Goal: Information Seeking & Learning: Find specific fact

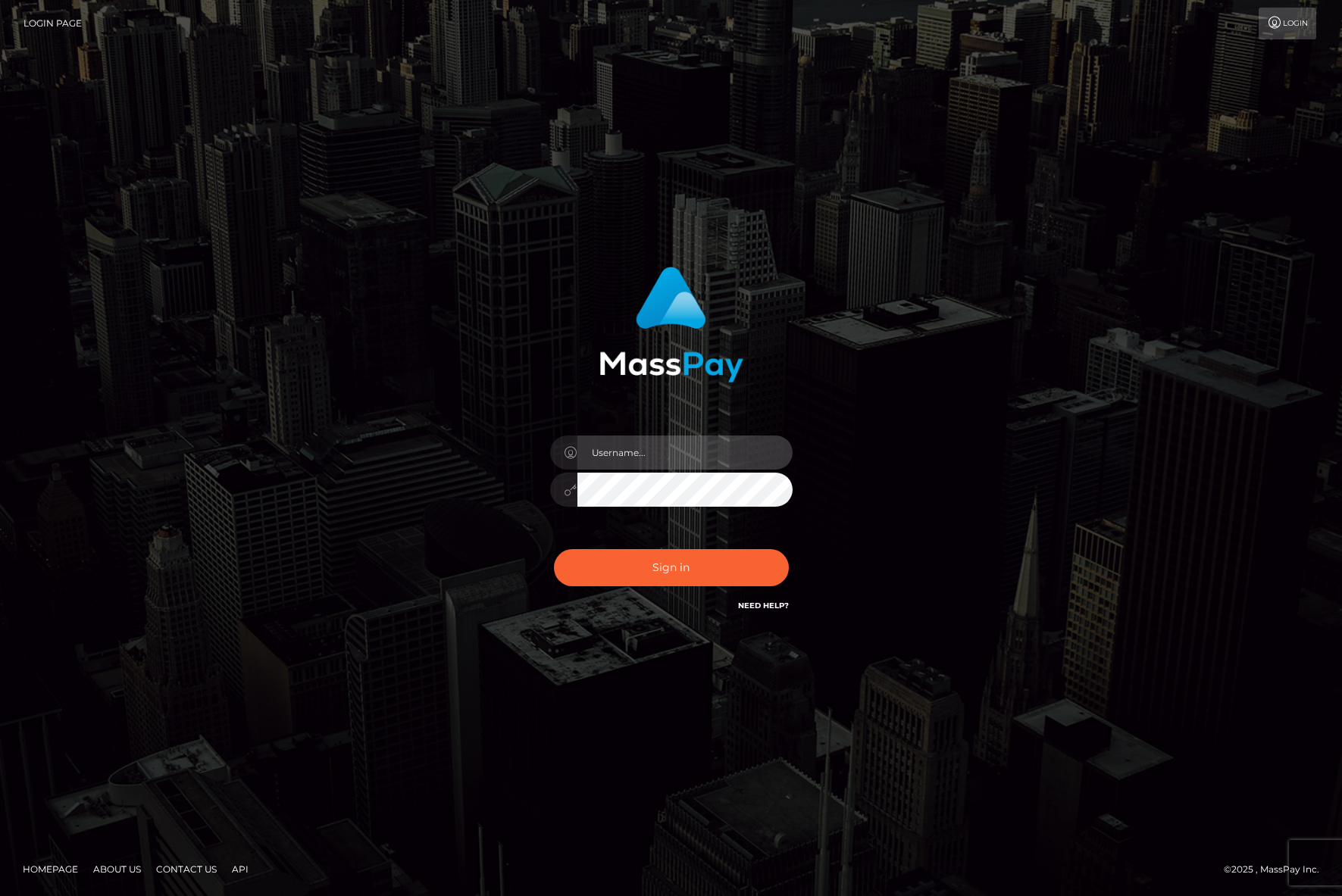
click at [649, 453] on input "text" at bounding box center [685, 452] width 215 height 34
type input "efrain.ievpro"
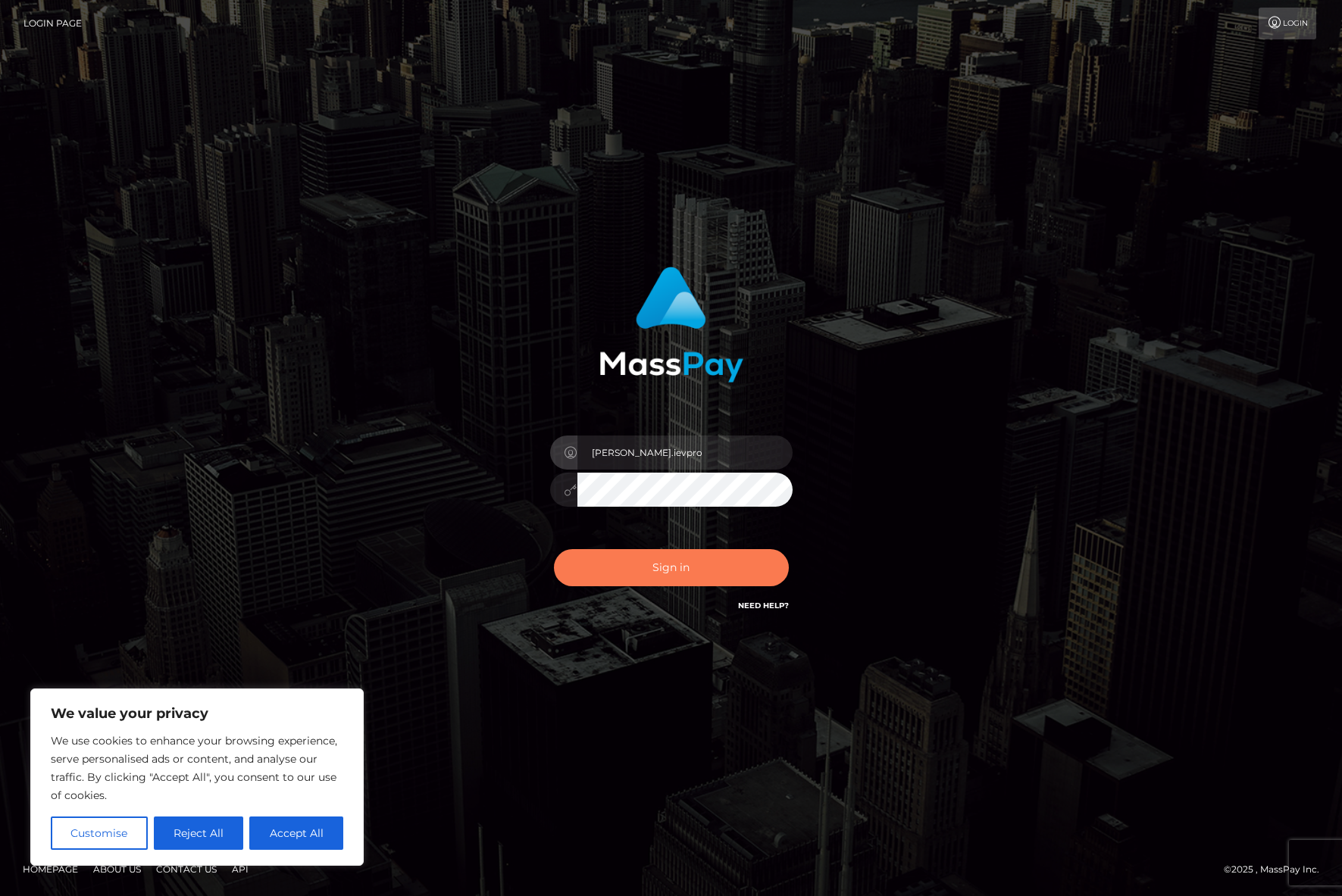
click at [665, 555] on button "Sign in" at bounding box center [671, 568] width 234 height 37
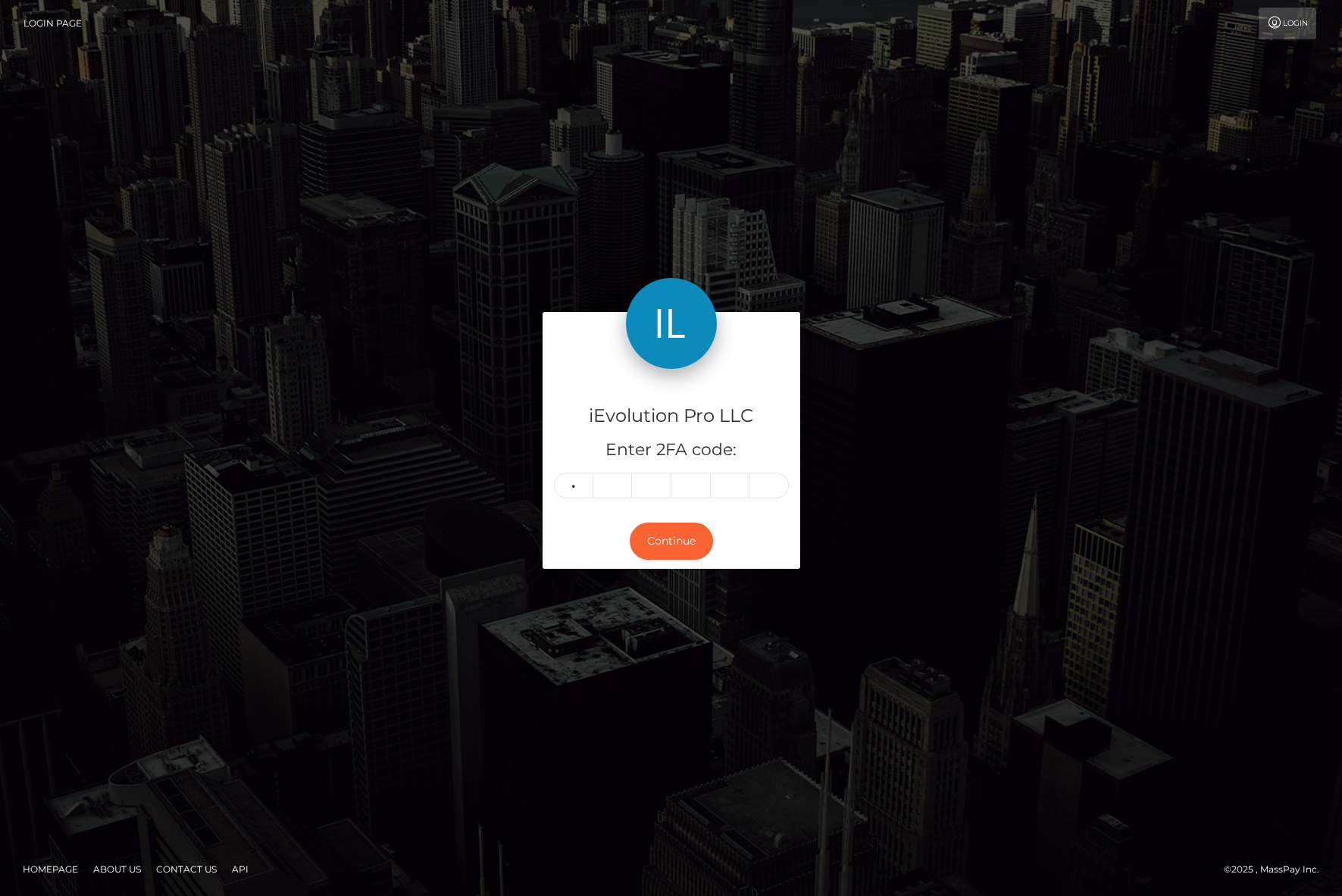
type input "3"
type input "0"
type input "4"
type input "3"
type input "0"
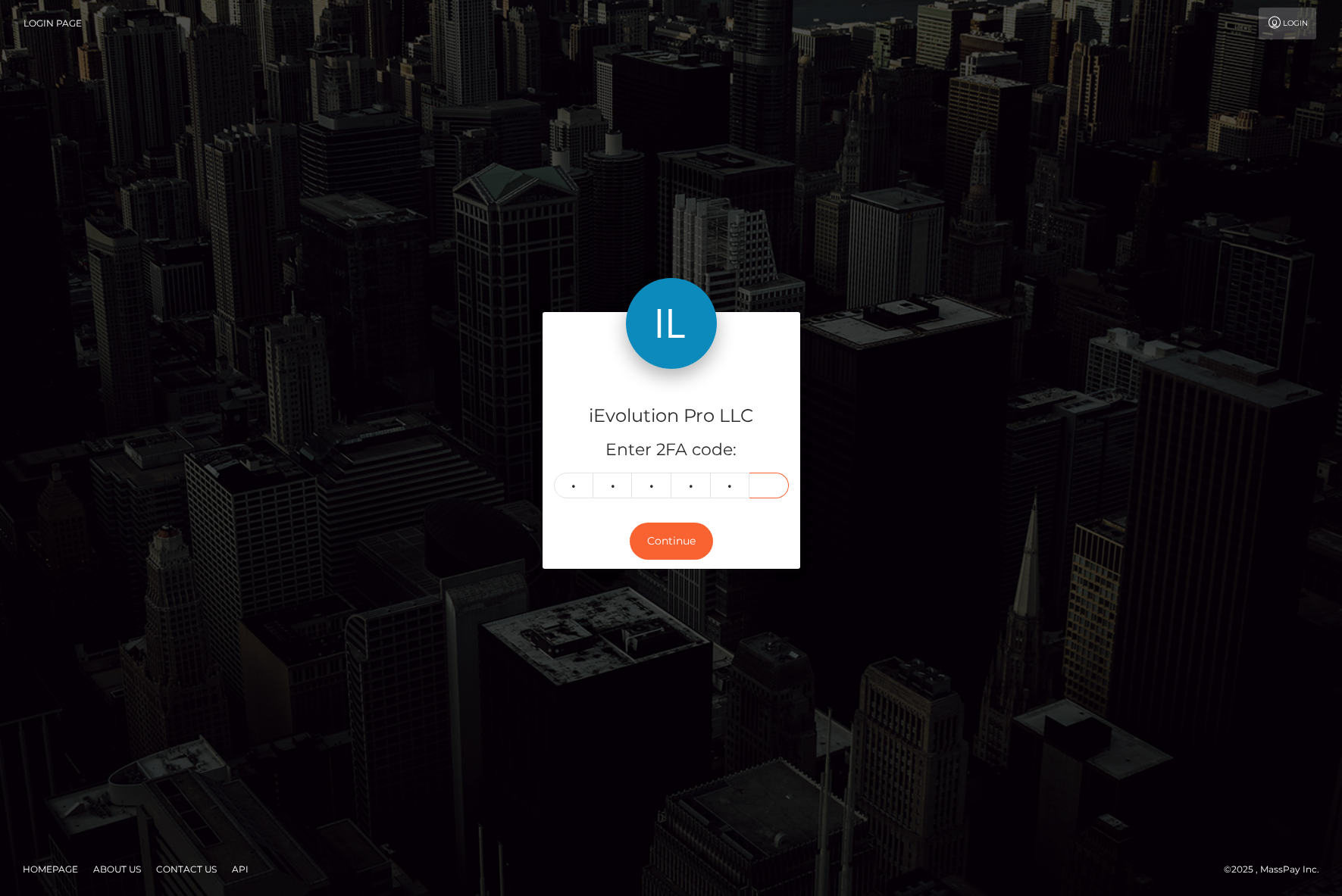
type input "8"
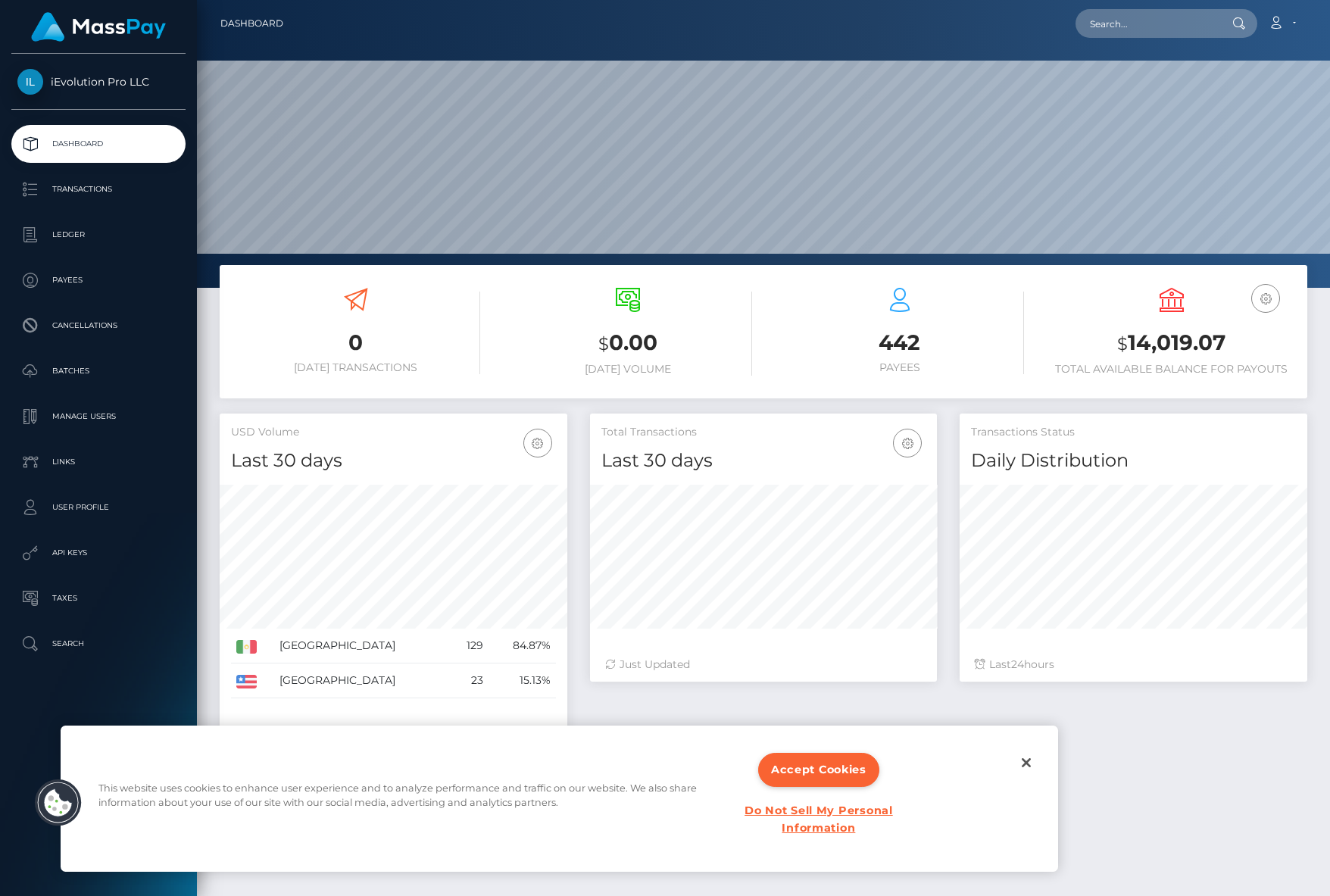
scroll to position [269, 347]
click at [120, 196] on p "Transactions" at bounding box center [98, 189] width 162 height 22
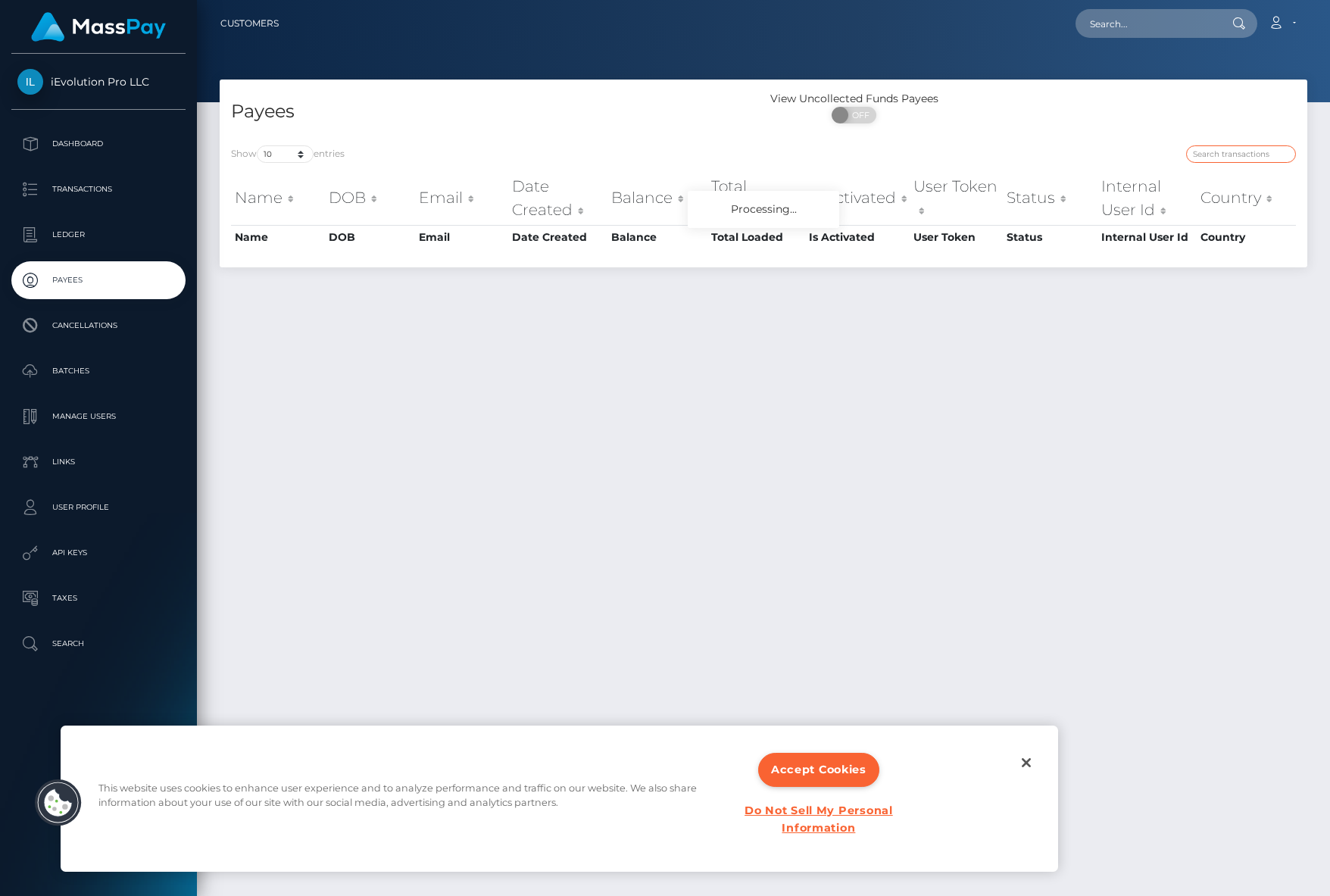
click at [1218, 155] on input "search" at bounding box center [1240, 154] width 109 height 17
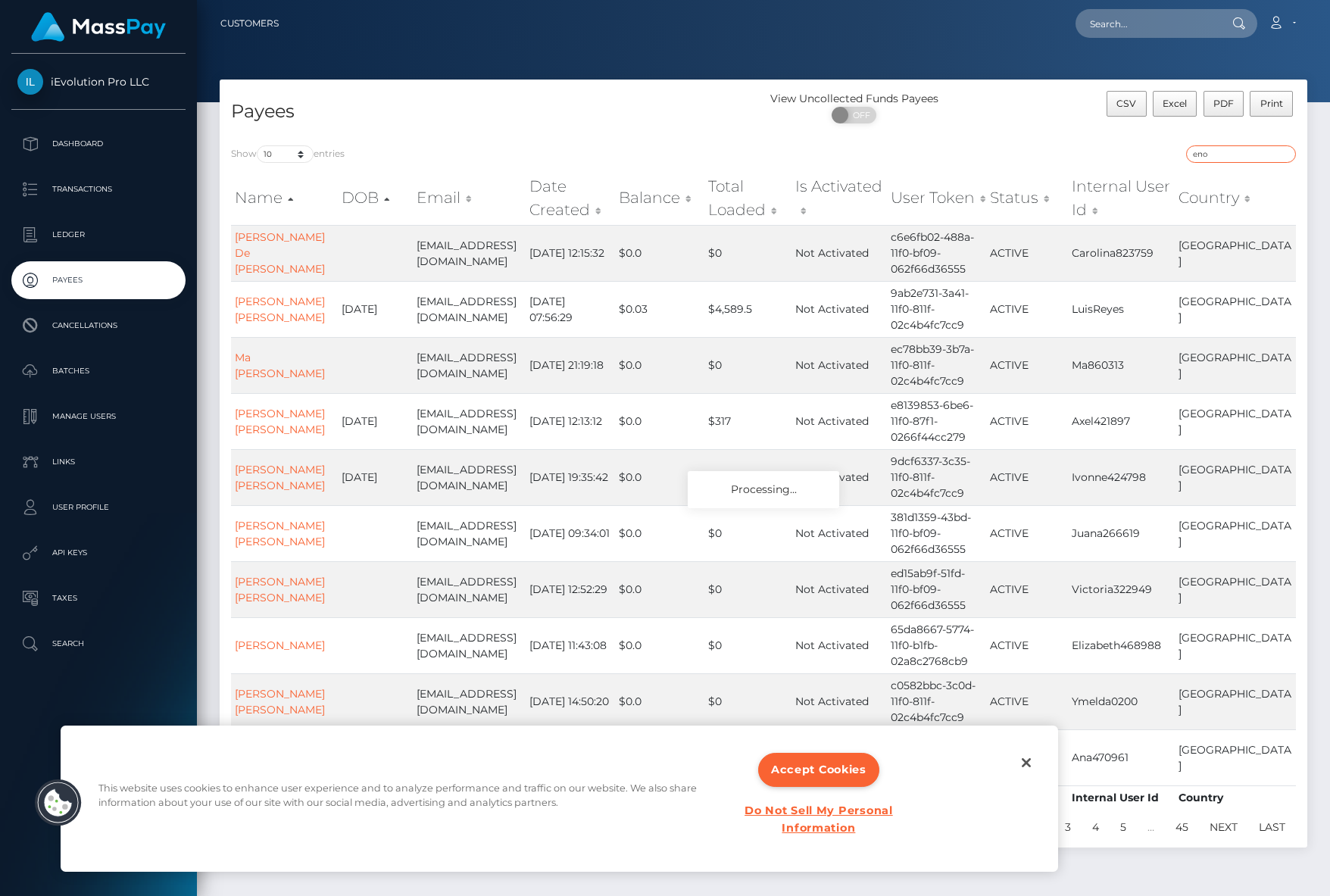
type input "enok"
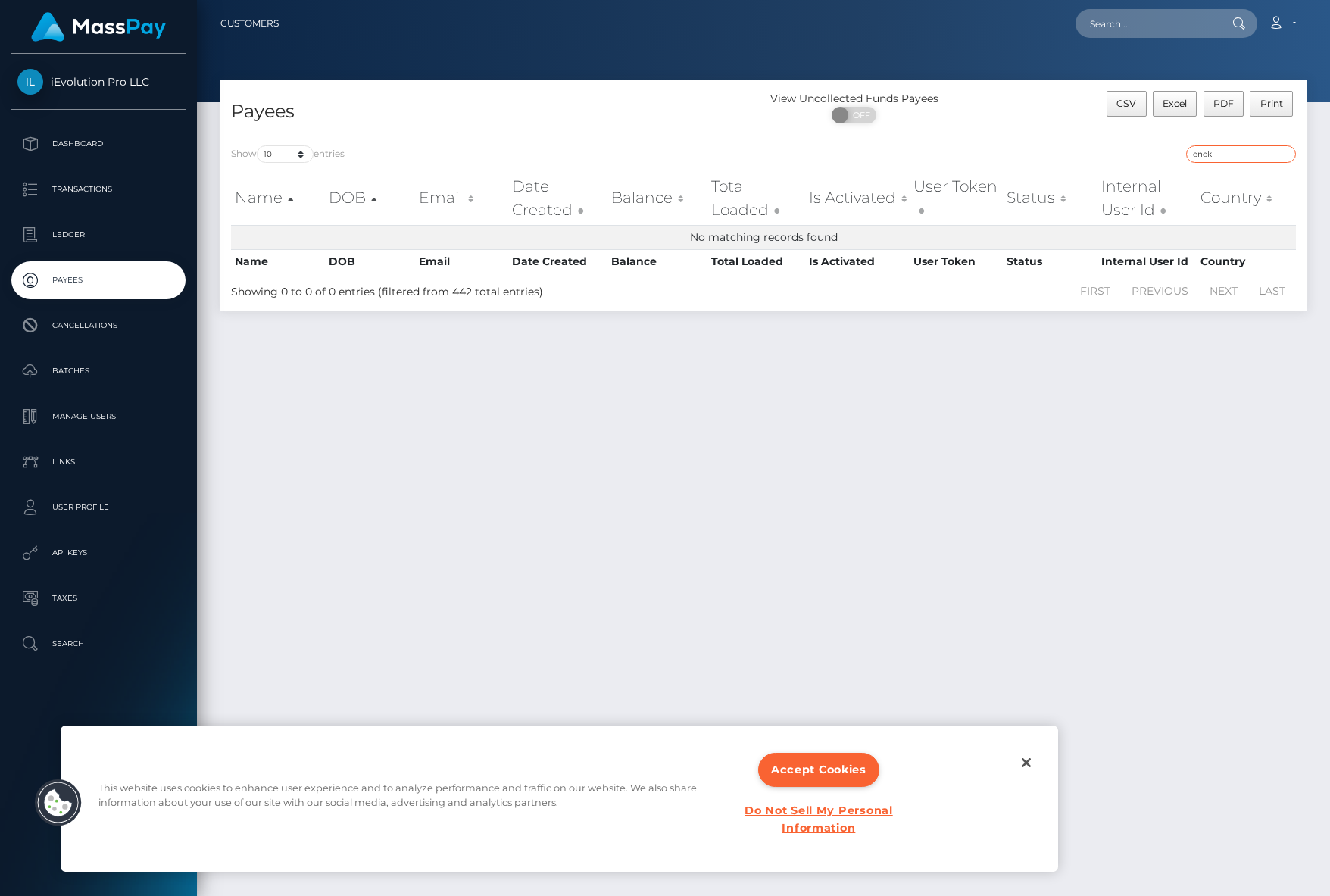
click at [1284, 155] on input "enok" at bounding box center [1240, 154] width 109 height 17
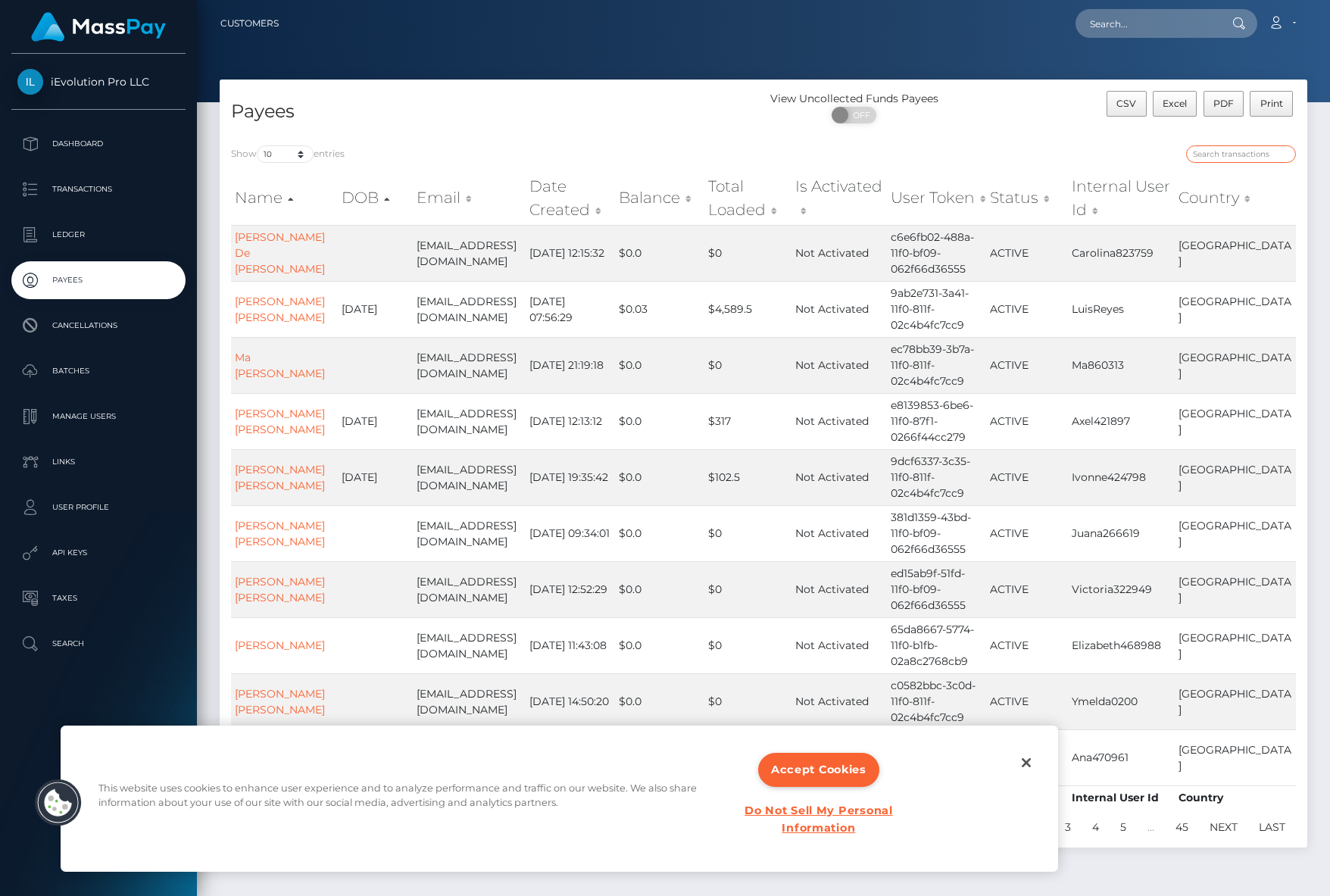
click at [1249, 158] on input "search" at bounding box center [1240, 154] width 109 height 17
type input "henoc"
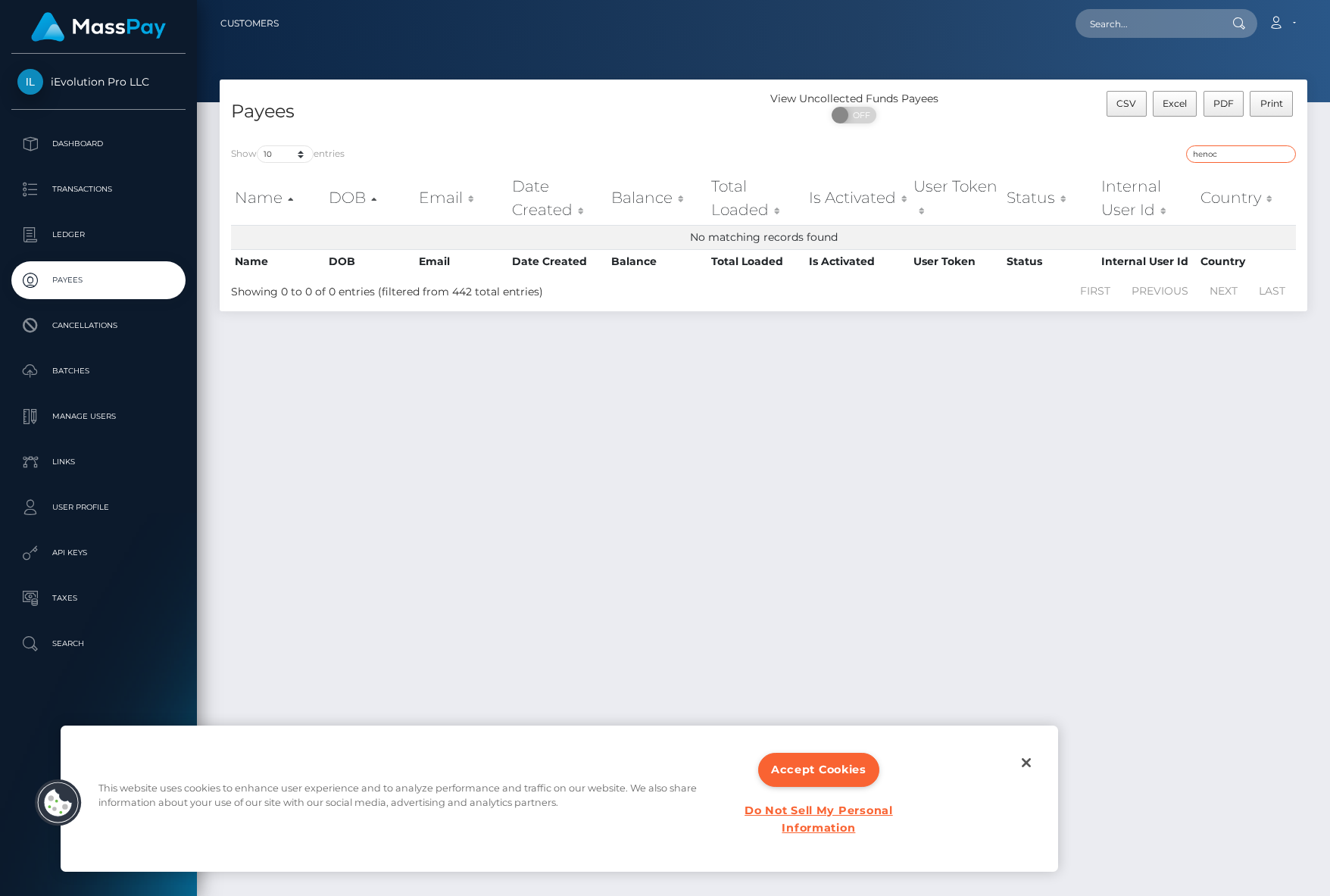
click at [1282, 158] on input "henoc" at bounding box center [1240, 154] width 109 height 17
click at [1284, 156] on input "henoc" at bounding box center [1240, 154] width 109 height 17
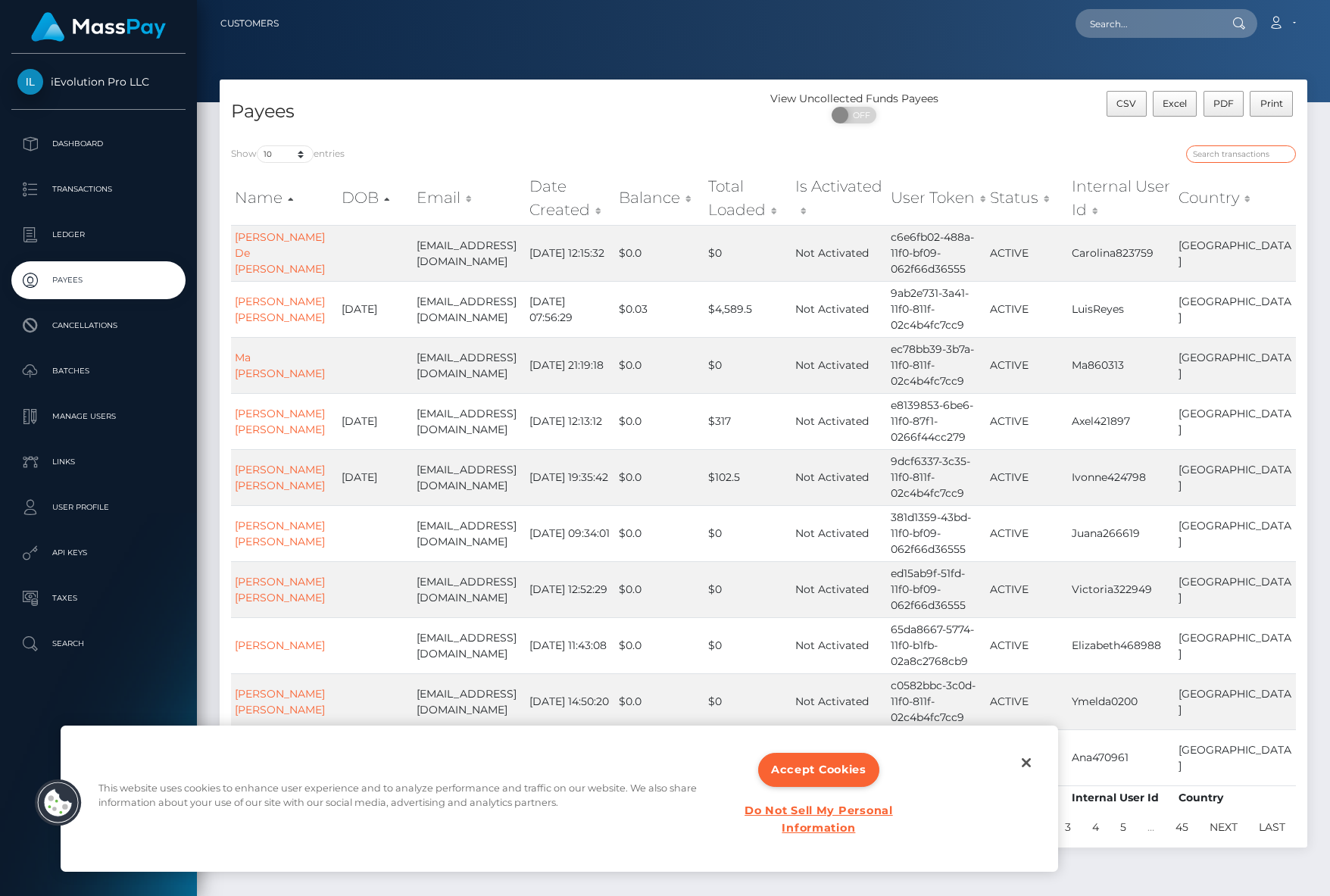
click at [1262, 154] on input "search" at bounding box center [1240, 154] width 109 height 17
drag, startPoint x: 489, startPoint y: 265, endPoint x: 399, endPoint y: 242, distance: 92.9
click at [399, 242] on tr "Carolina Soto De La Pena carolinasotodelapena@gmail.com 2025-06-13 12:15:32 $0.…" at bounding box center [762, 253] width 1065 height 56
copy tr "[EMAIL_ADDRESS][DOMAIN_NAME]"
click at [1253, 147] on input "search" at bounding box center [1240, 154] width 109 height 17
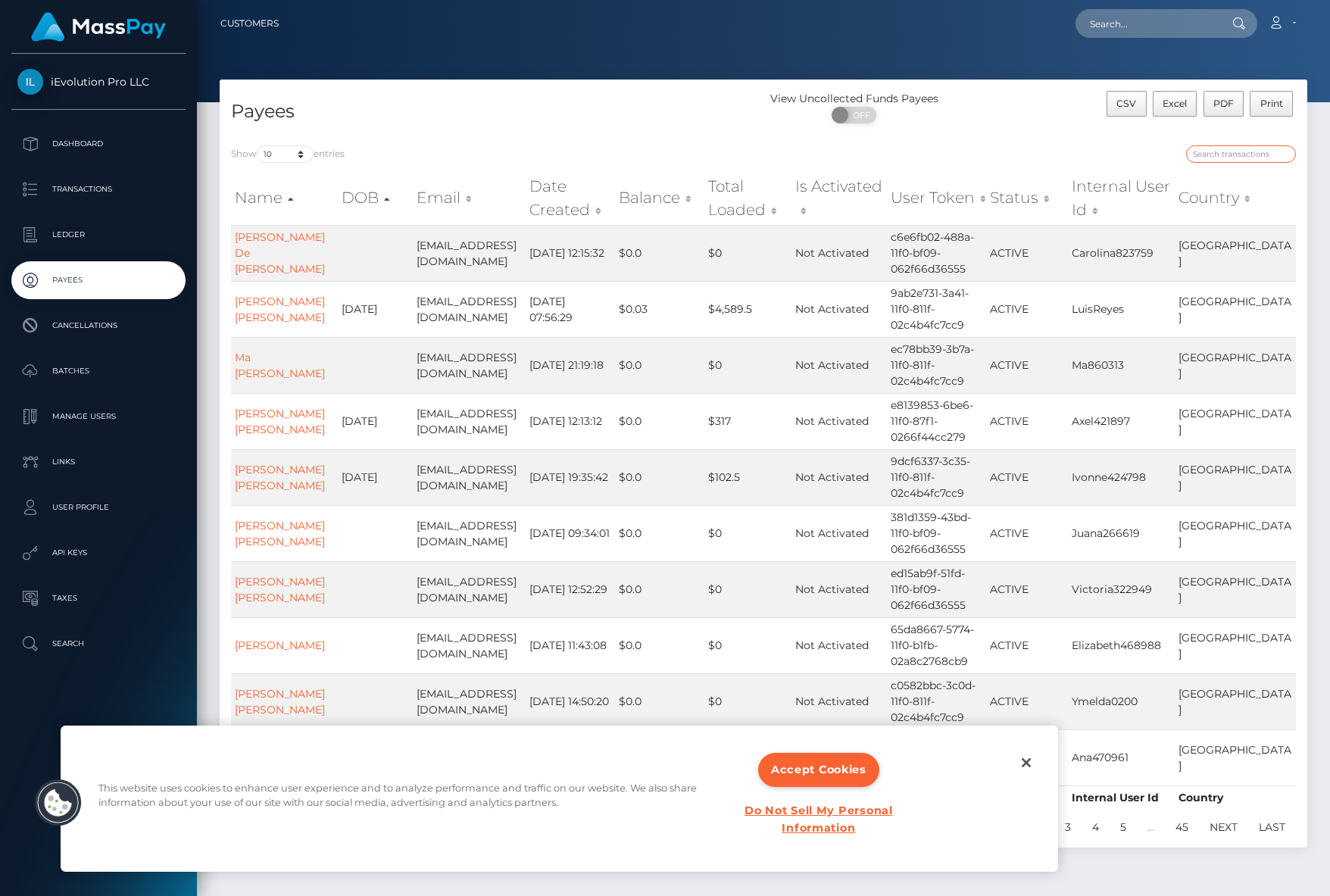
paste input "carolinasotodelapena@gmail.com"
type input "carolinasotodelapena@gmail.com"
click at [1140, 18] on input "text" at bounding box center [1146, 23] width 142 height 29
paste input "carolinasotodelapena@gmail.com"
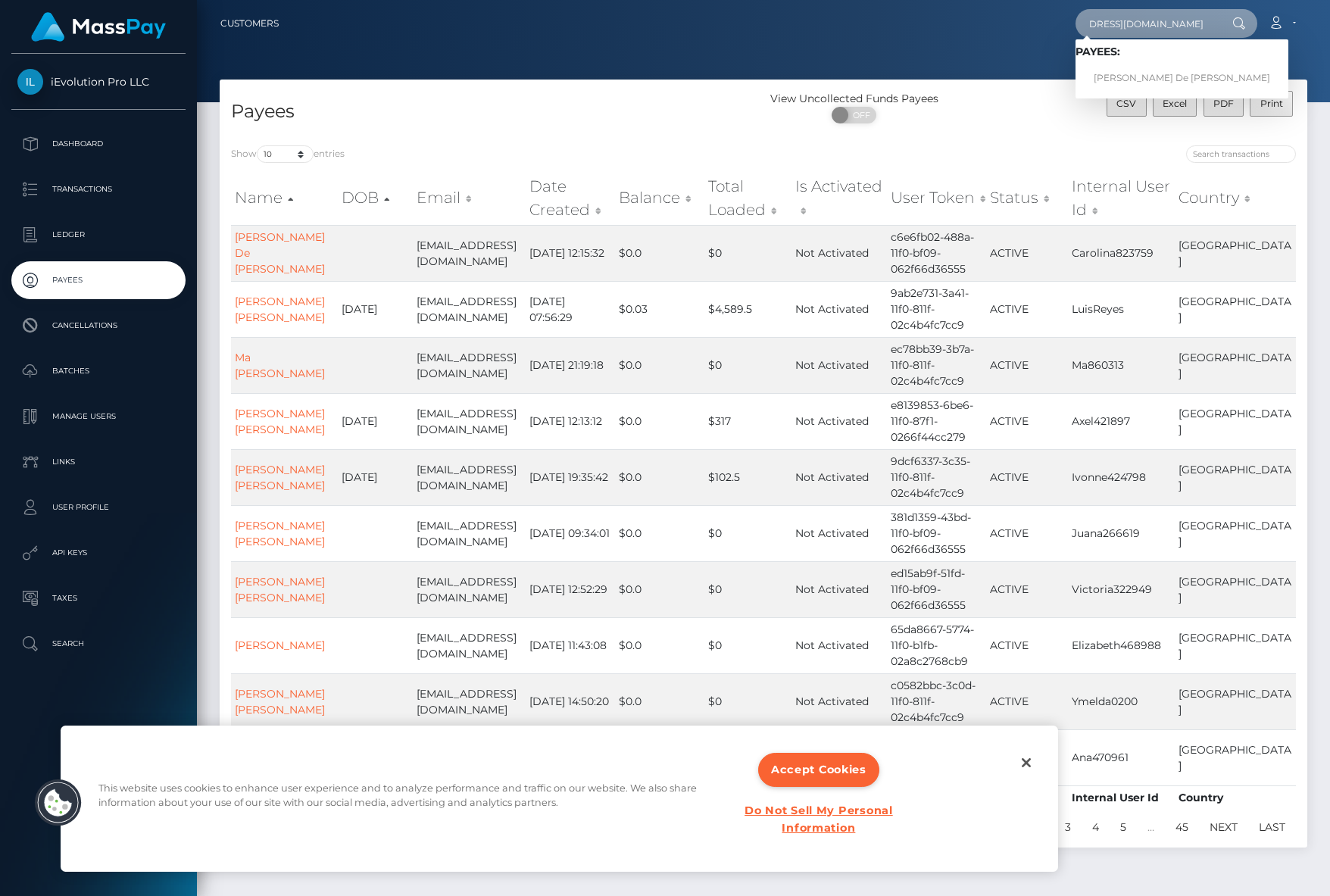
click at [1168, 27] on input "carolinasotodelapena@gmail.com" at bounding box center [1146, 23] width 142 height 29
click at [1168, 27] on input "[EMAIL_ADDRESS][DOMAIN_NAME]" at bounding box center [1146, 23] width 142 height 29
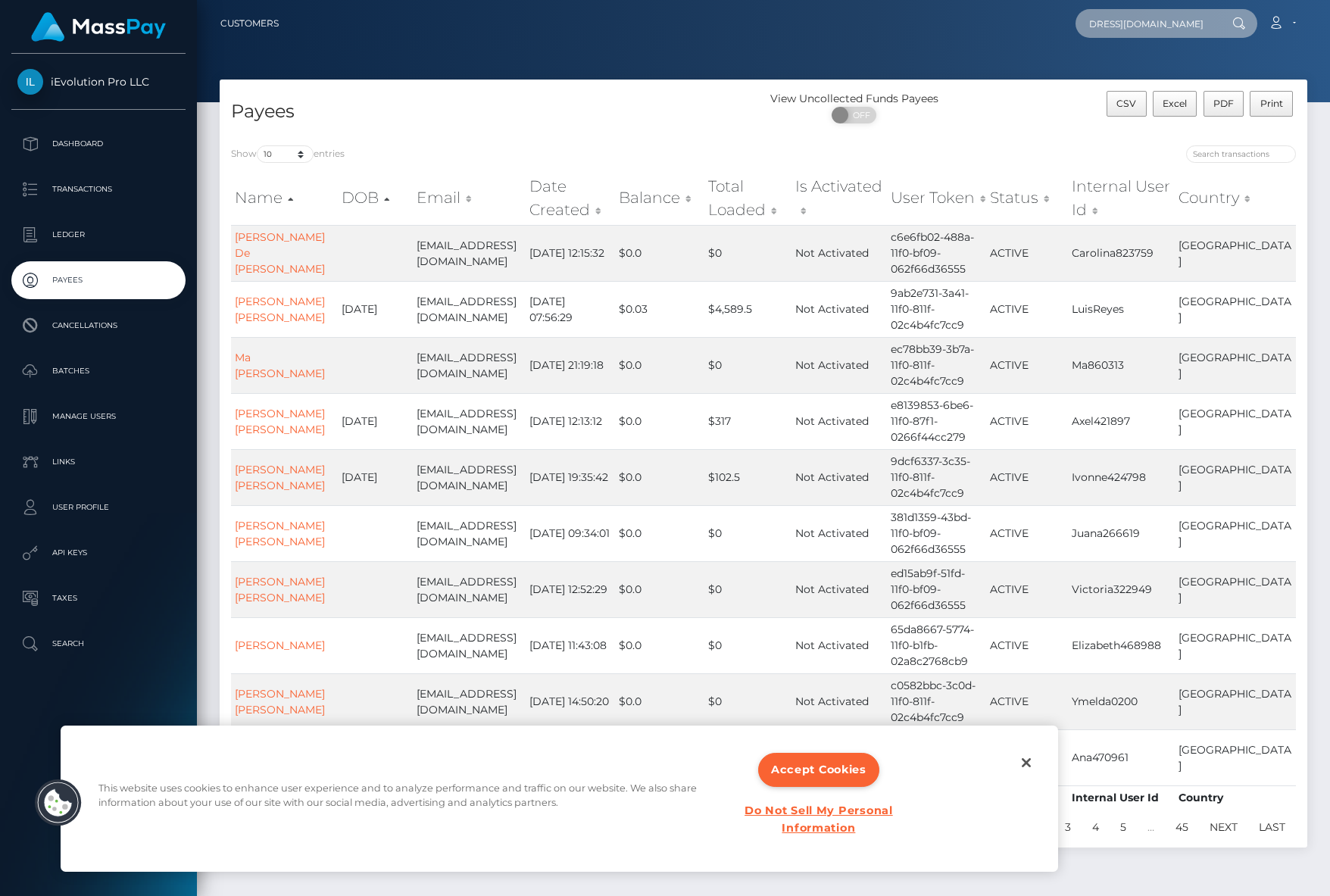
click at [1168, 27] on input "[EMAIL_ADDRESS][DOMAIN_NAME]" at bounding box center [1146, 23] width 142 height 29
click at [1233, 155] on input "search" at bounding box center [1240, 154] width 109 height 17
click at [1174, 27] on input "carolinasotodelapena@gmail.com" at bounding box center [1146, 23] width 142 height 29
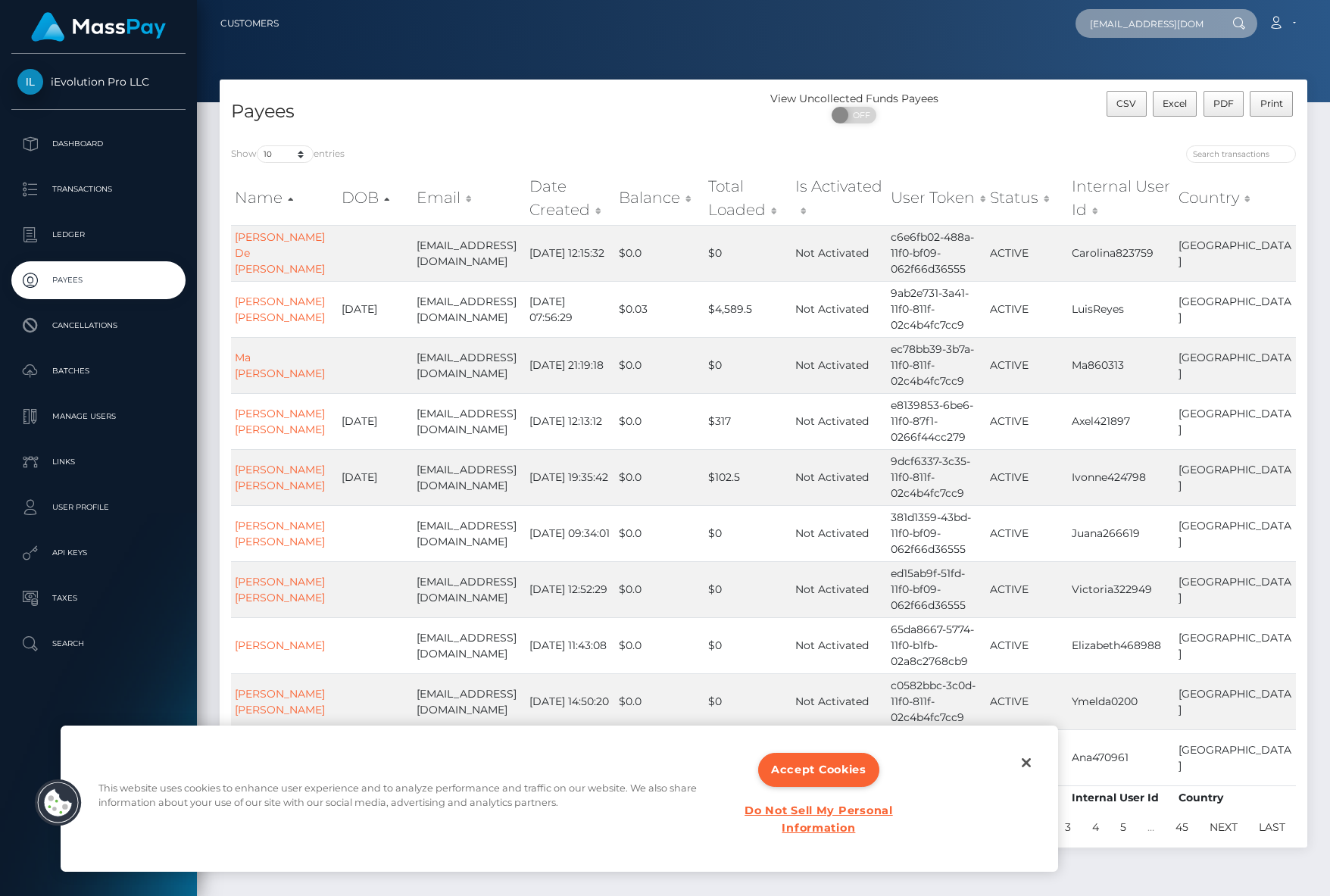
click at [1174, 27] on input "carolinasotodelapena@gmail.com" at bounding box center [1146, 23] width 142 height 29
type input "henocsalina"
click at [1182, 75] on link "Henoc SALINAS JUAREZ" at bounding box center [1135, 77] width 121 height 28
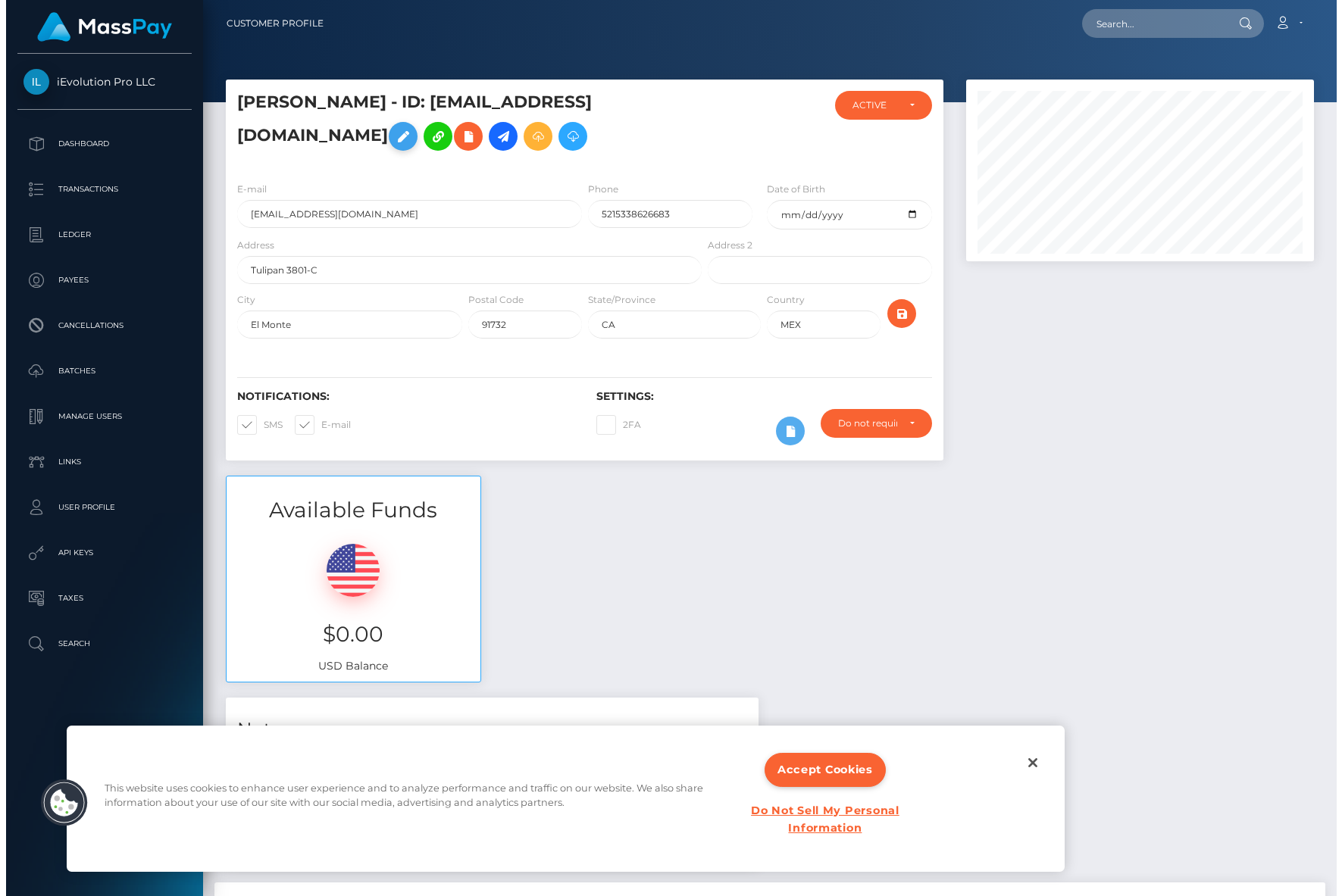
scroll to position [182, 347]
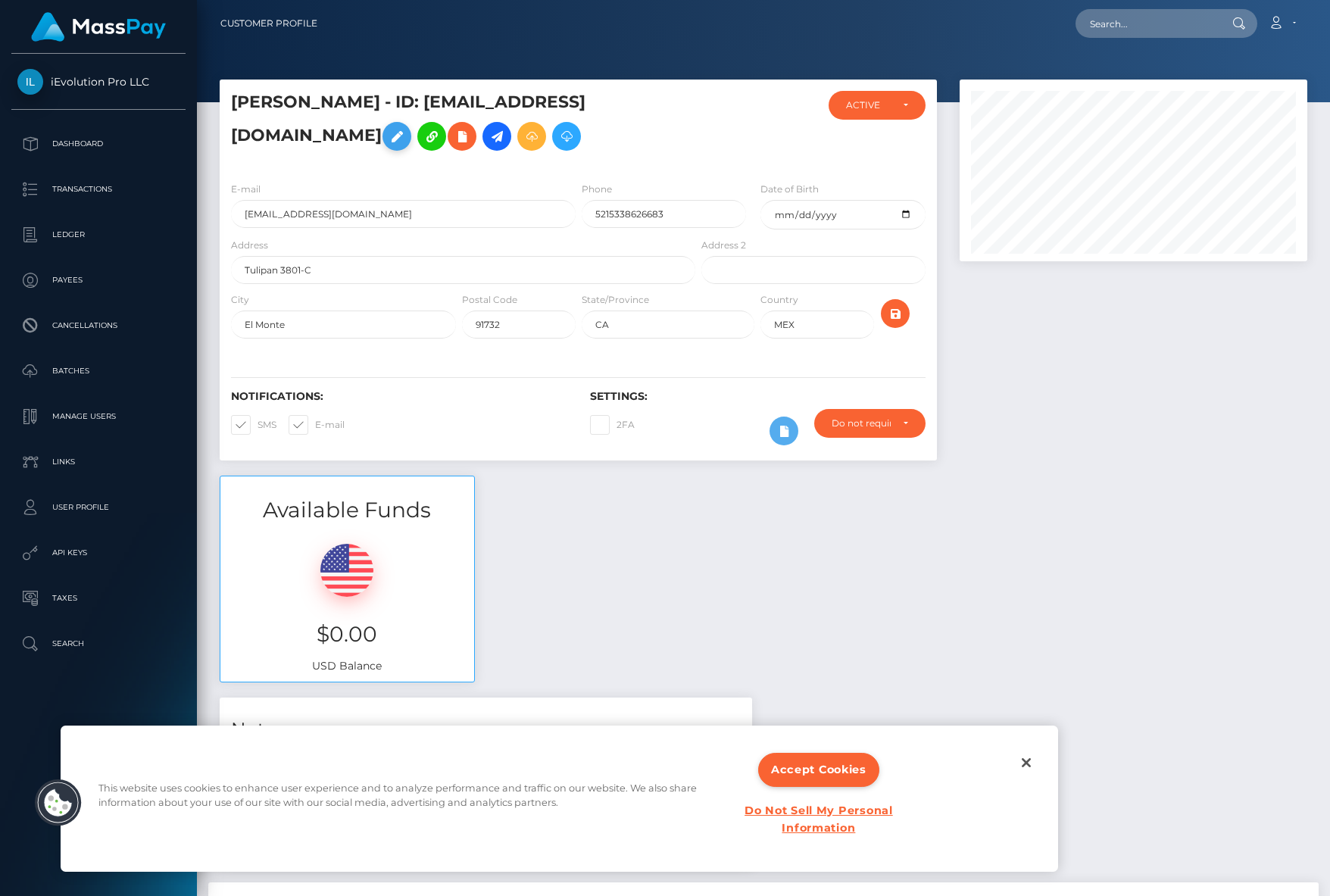
click at [406, 140] on icon at bounding box center [396, 137] width 18 height 19
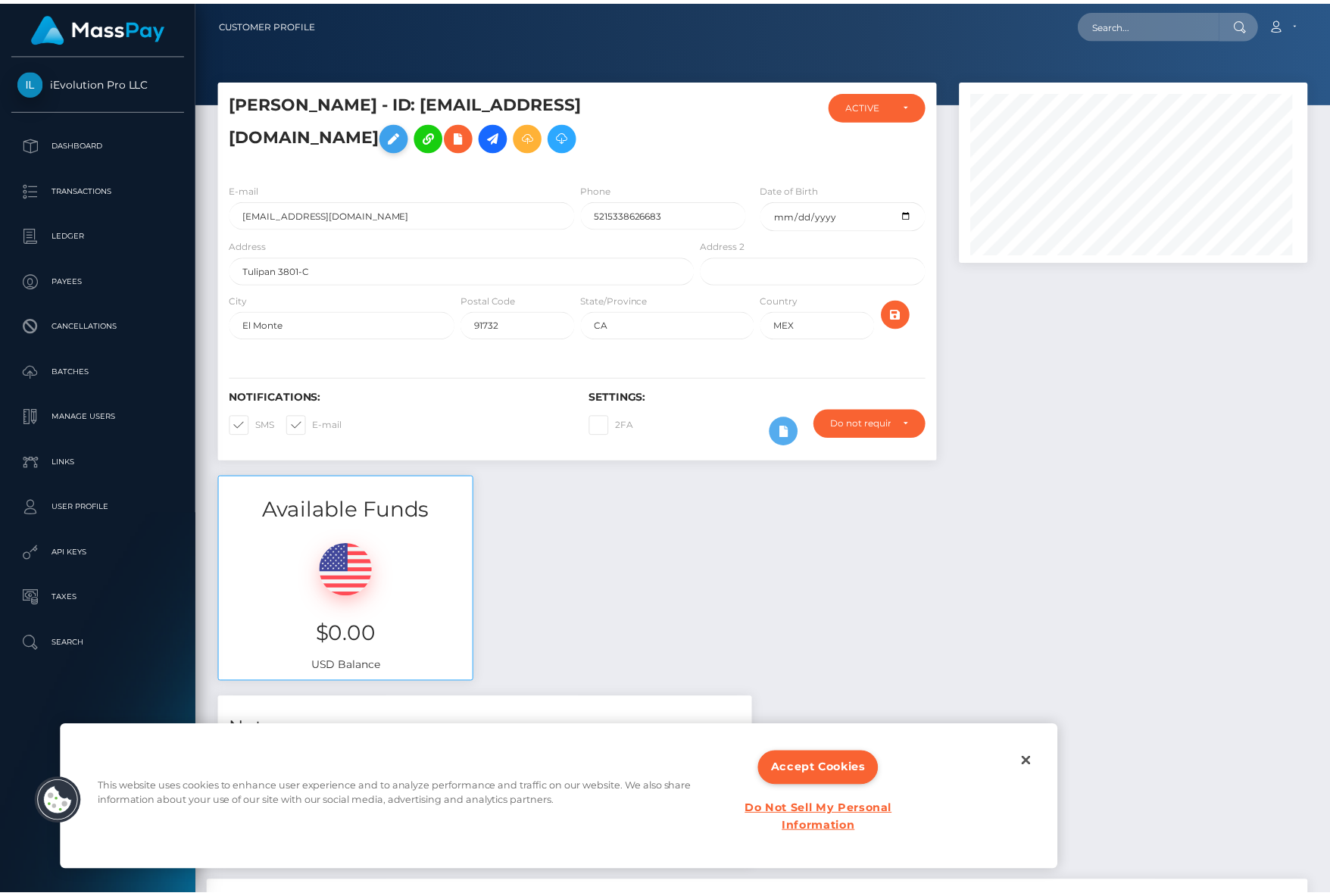
scroll to position [757176, 757035]
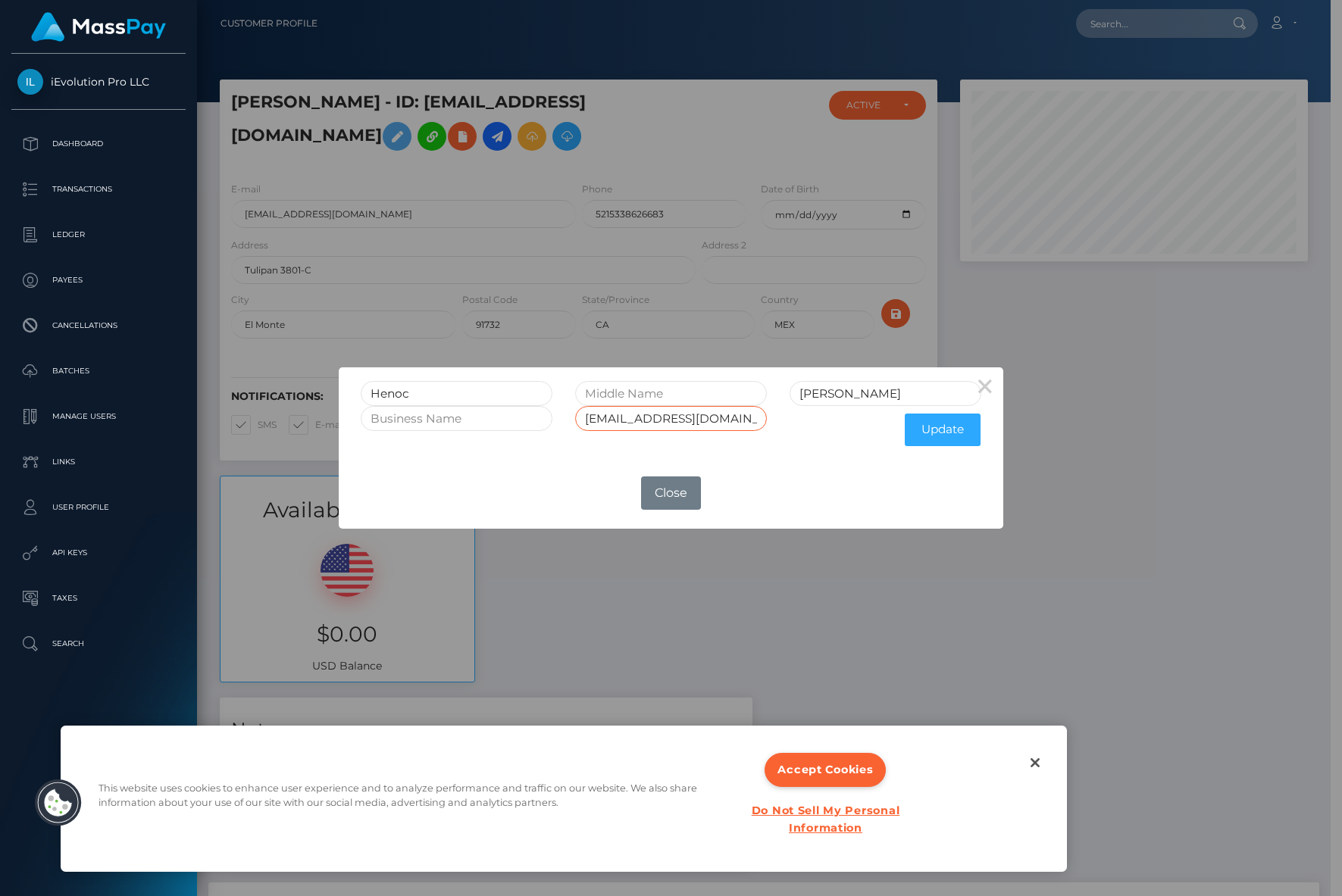
click at [668, 426] on input "henocsalinas@outlook.com" at bounding box center [671, 418] width 192 height 25
click at [988, 388] on button "×" at bounding box center [985, 386] width 37 height 37
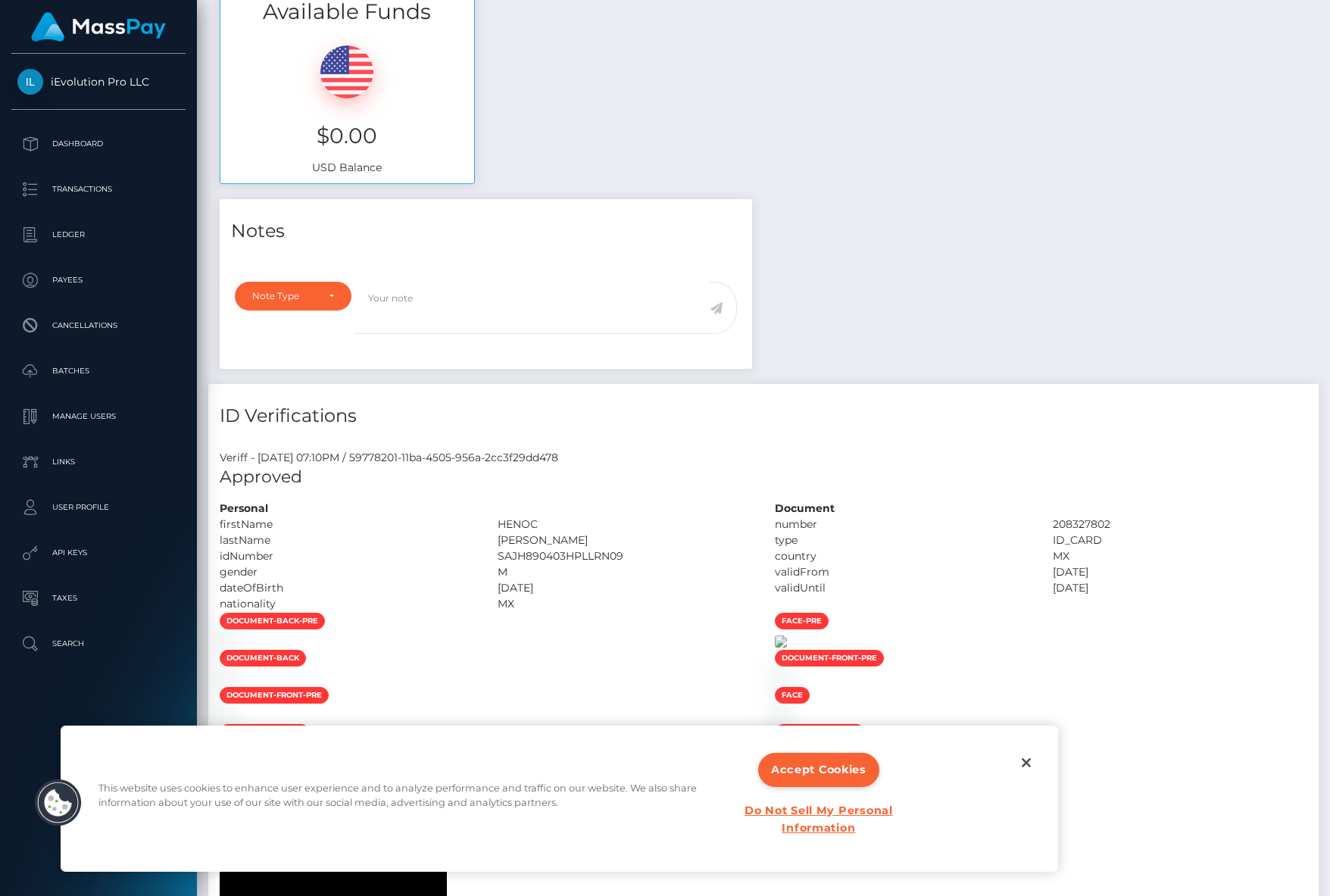
scroll to position [952, 0]
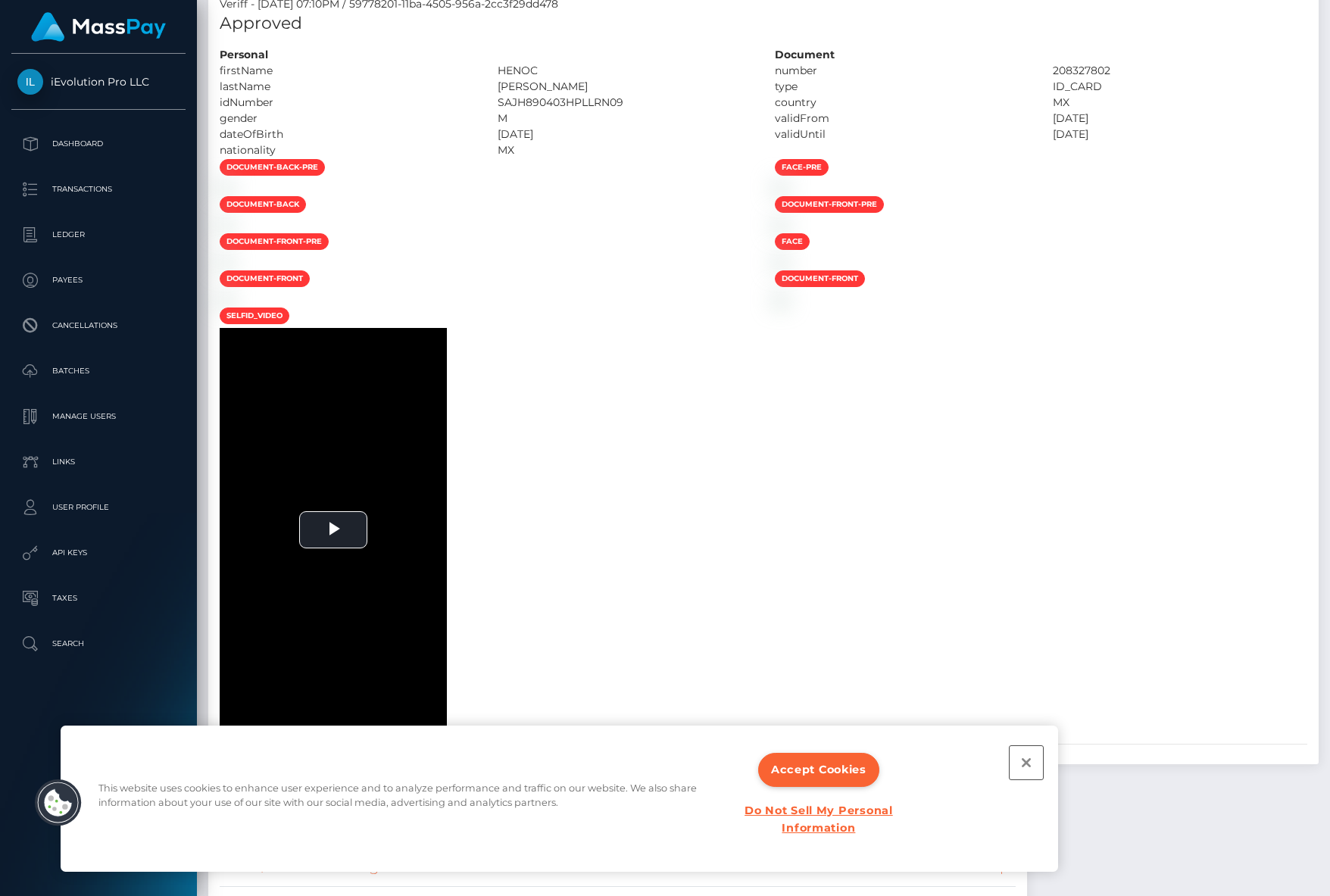
click at [1015, 761] on button "Close" at bounding box center [1026, 762] width 33 height 33
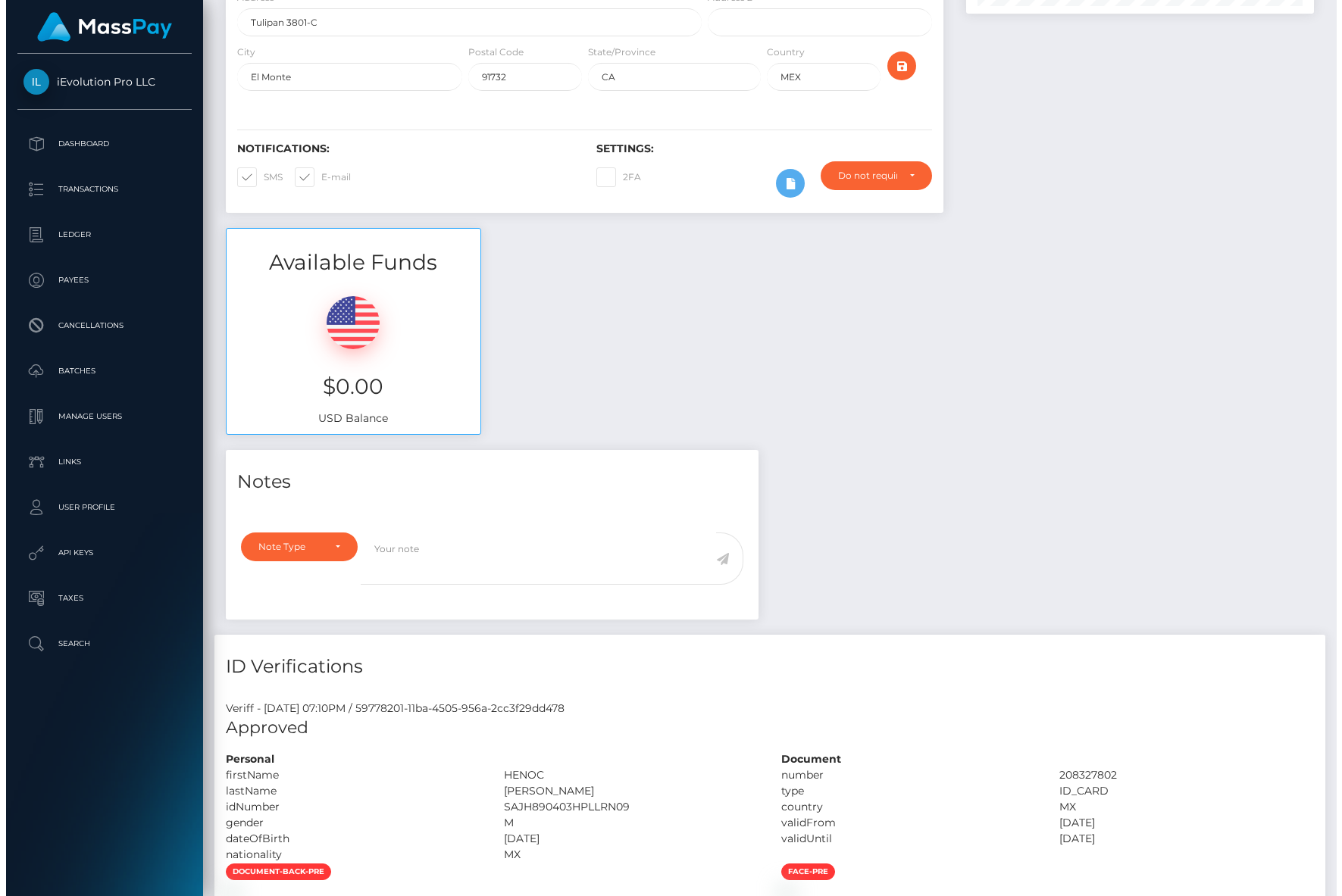
scroll to position [0, 0]
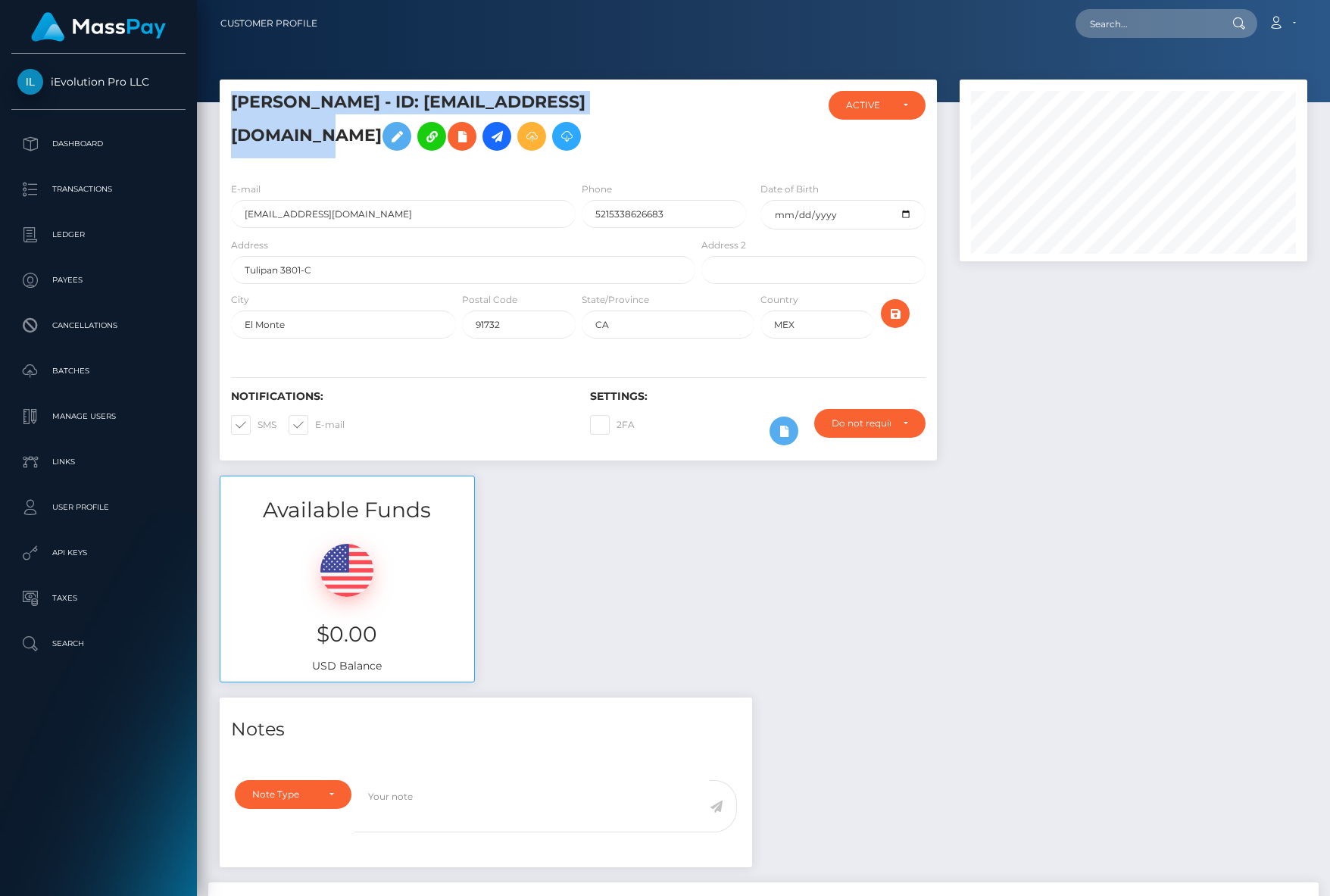
drag, startPoint x: 259, startPoint y: 104, endPoint x: 392, endPoint y: 136, distance: 136.8
click at [392, 136] on div "Henoc SALINAS JUAREZ - ID: henocsalinas@outlook.com" at bounding box center [459, 130] width 479 height 78
drag, startPoint x: 473, startPoint y: 134, endPoint x: 265, endPoint y: 132, distance: 208.0
click at [258, 134] on h5 "Henoc SALINAS JUAREZ - ID: henocsalinas@outlook.com" at bounding box center [458, 125] width 456 height 68
click at [451, 135] on h5 "Henoc SALINAS JUAREZ - ID: henocsalinas@outlook.com" at bounding box center [458, 125] width 456 height 68
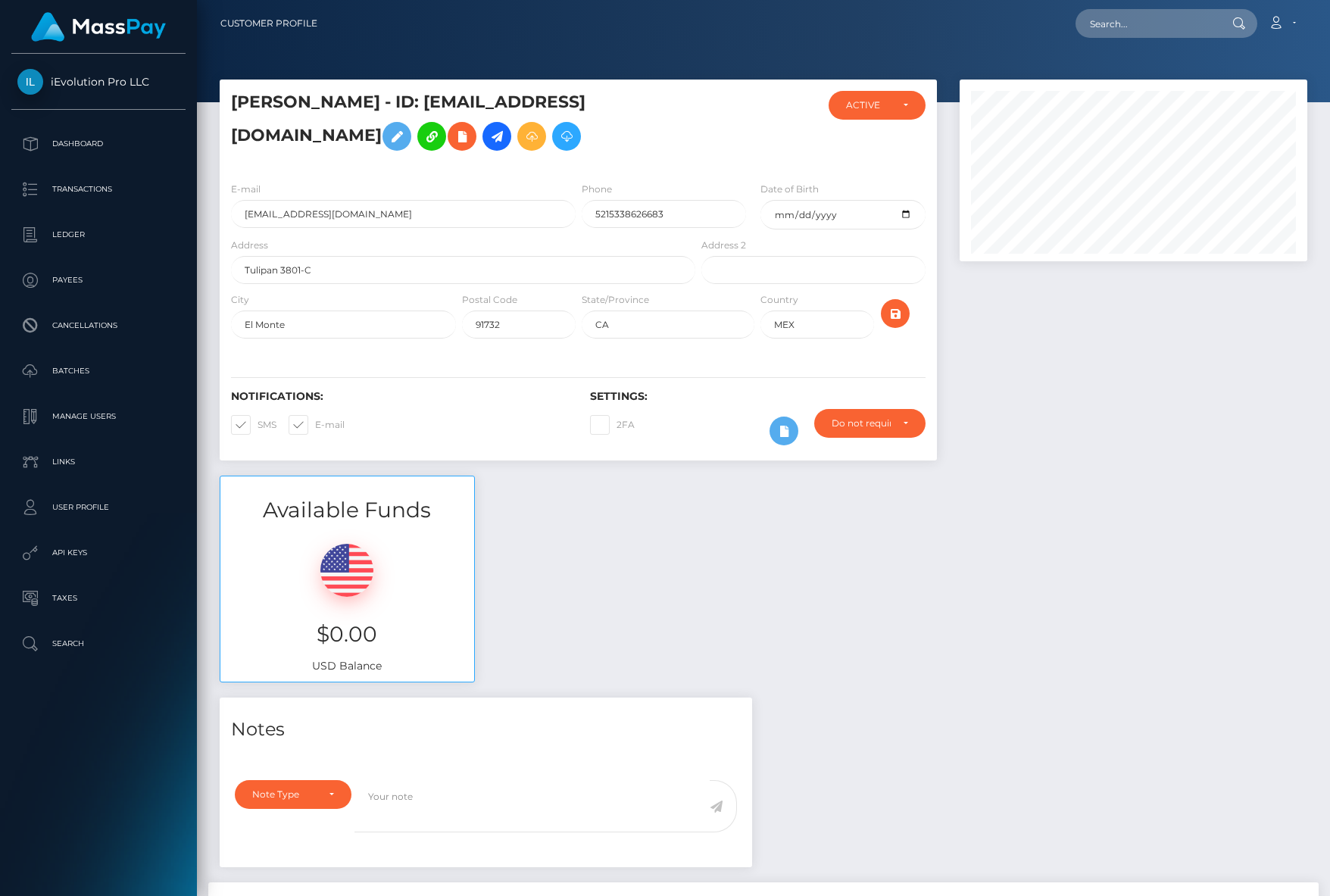
click at [451, 135] on h5 "Henoc SALINAS JUAREZ - ID: henocsalinas@outlook.com" at bounding box center [458, 125] width 456 height 68
click at [469, 136] on h5 "Henoc SALINAS JUAREZ - ID: henocsalinas@outlook.com" at bounding box center [458, 125] width 456 height 68
drag, startPoint x: 471, startPoint y: 136, endPoint x: 224, endPoint y: 136, distance: 247.0
click at [224, 136] on div "Henoc SALINAS JUAREZ - ID: henocsalinas@outlook.com" at bounding box center [459, 130] width 479 height 78
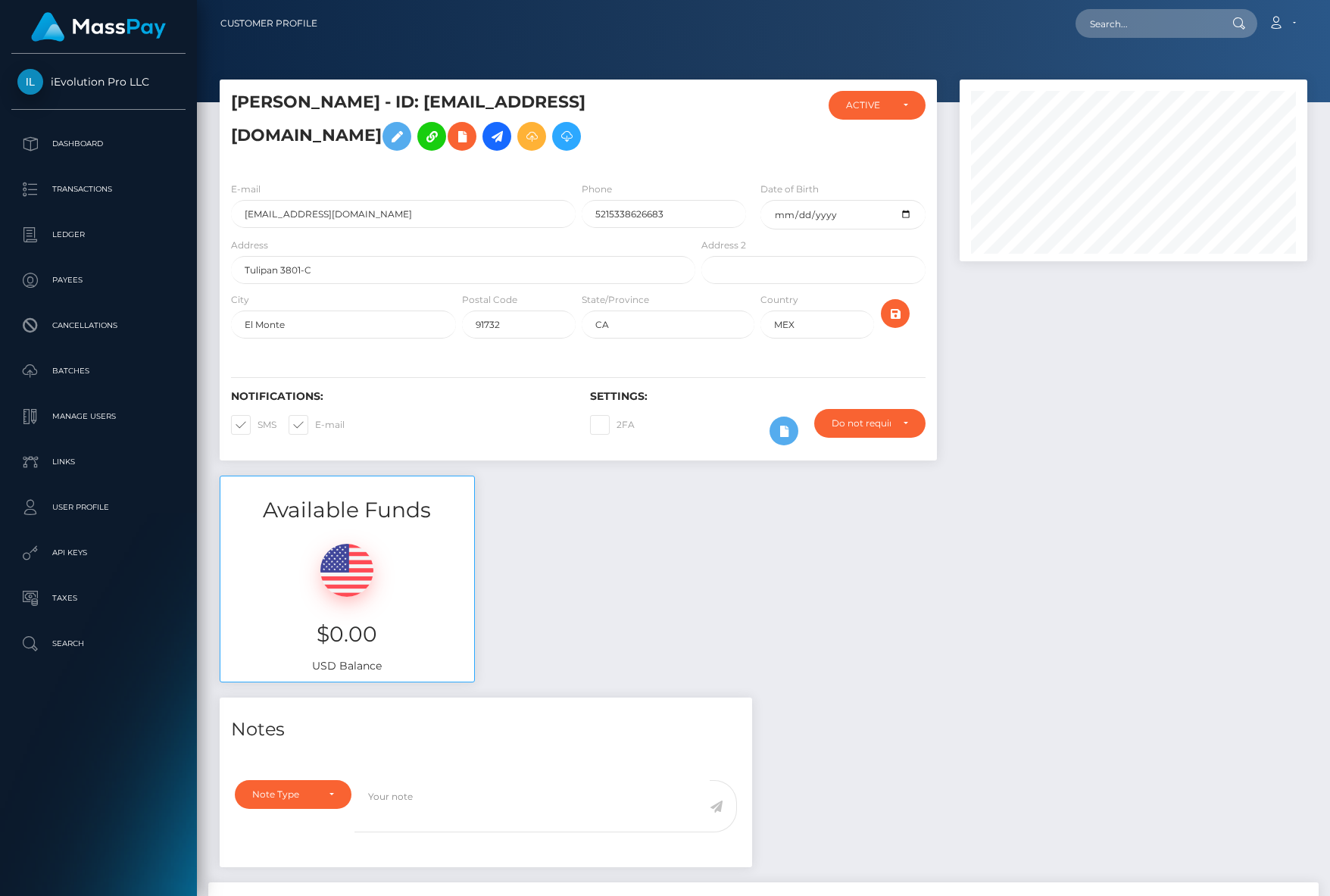
click at [232, 131] on h5 "Henoc SALINAS JUAREZ - ID: henocsalinas@outlook.com" at bounding box center [458, 125] width 456 height 68
drag, startPoint x: 232, startPoint y: 131, endPoint x: 454, endPoint y: 136, distance: 222.1
click at [454, 136] on h5 "Henoc SALINAS JUAREZ - ID: henocsalinas@outlook.com" at bounding box center [458, 125] width 456 height 68
click at [465, 136] on h5 "Henoc SALINAS JUAREZ - ID: henocsalinas@outlook.com" at bounding box center [458, 125] width 456 height 68
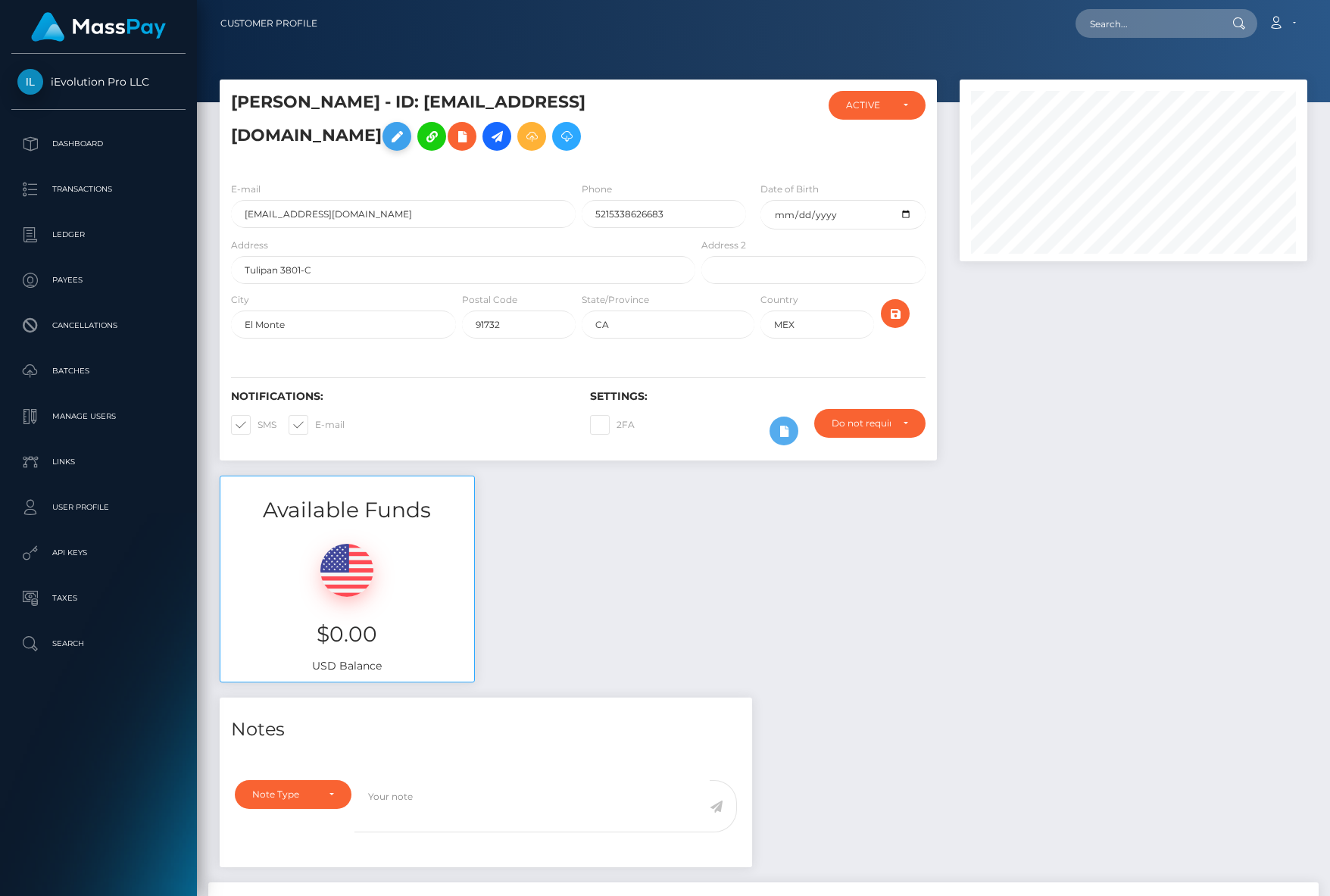
click at [412, 134] on button at bounding box center [397, 137] width 29 height 29
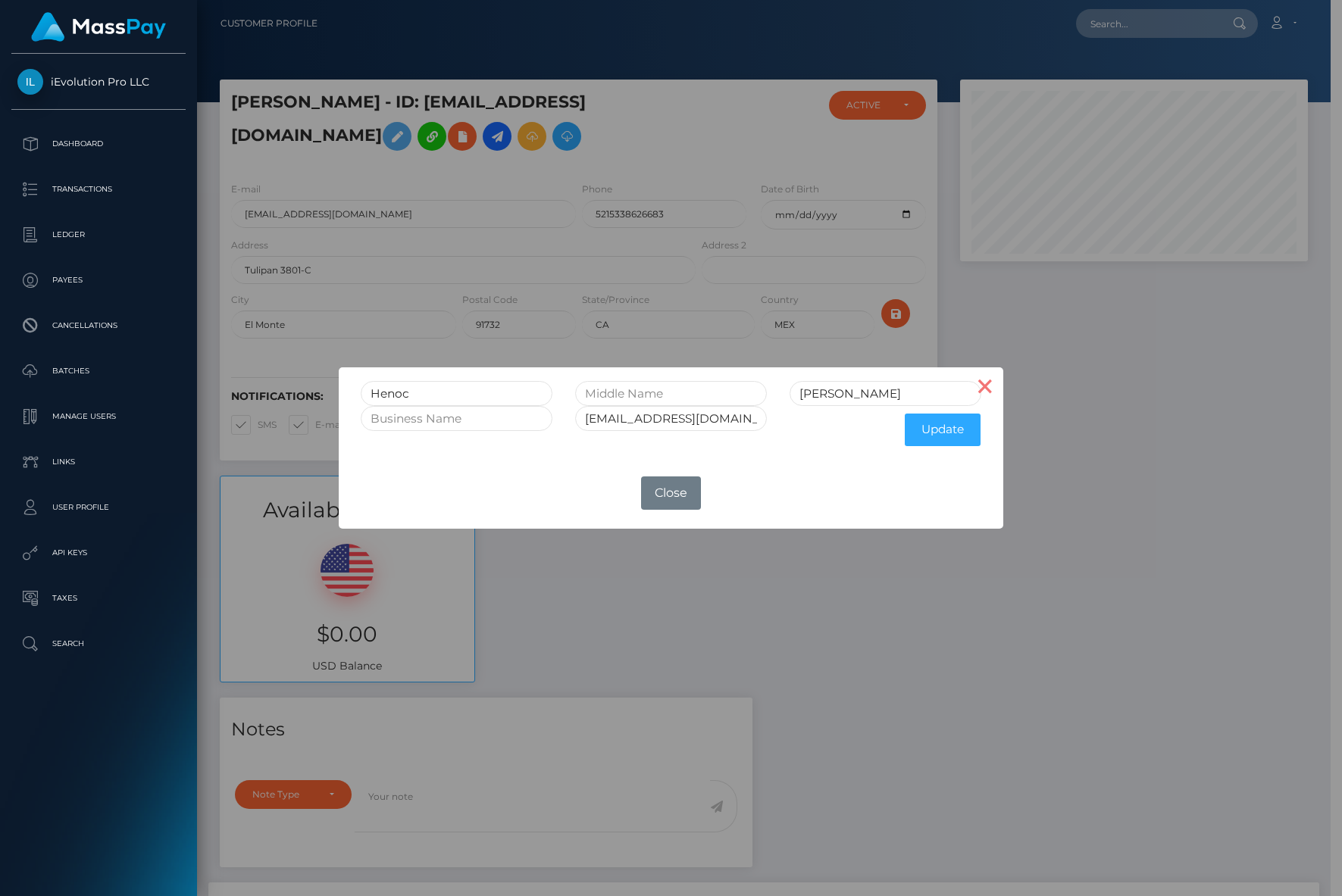
click at [978, 379] on button "×" at bounding box center [985, 386] width 37 height 37
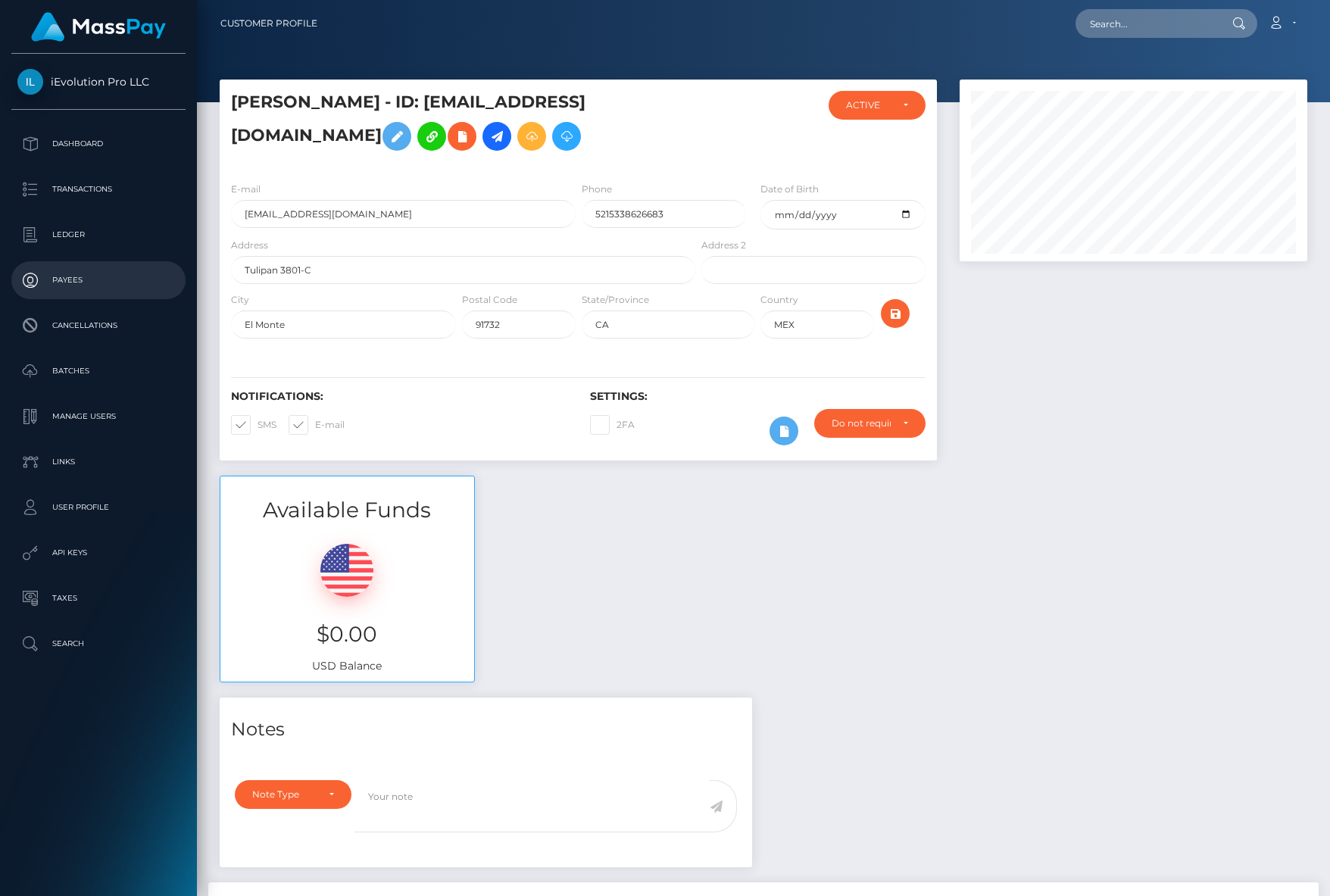
click at [99, 278] on p "Payees" at bounding box center [98, 280] width 162 height 22
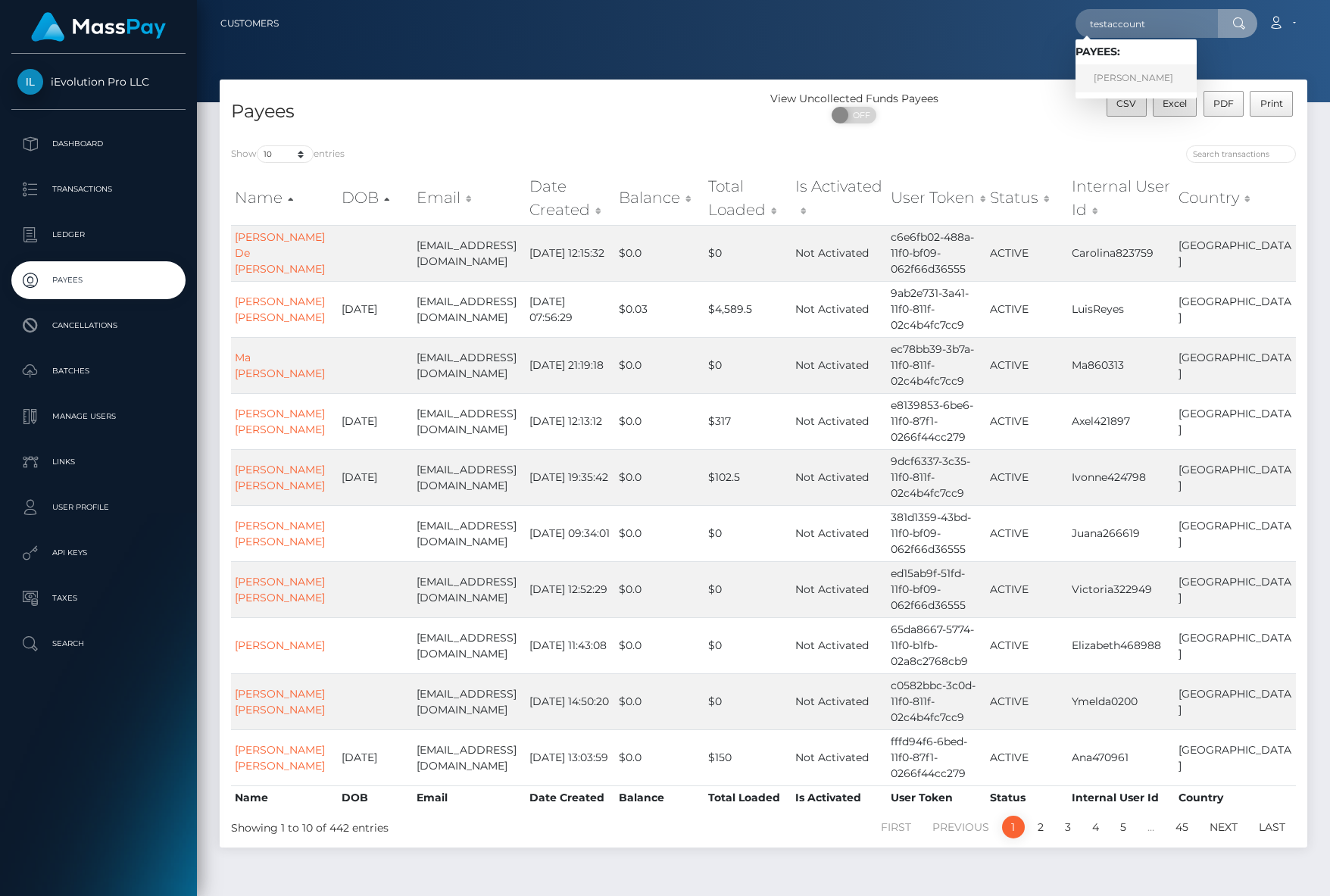
type input "testaccount"
click at [1120, 72] on link "Efrain Arellano" at bounding box center [1135, 77] width 121 height 28
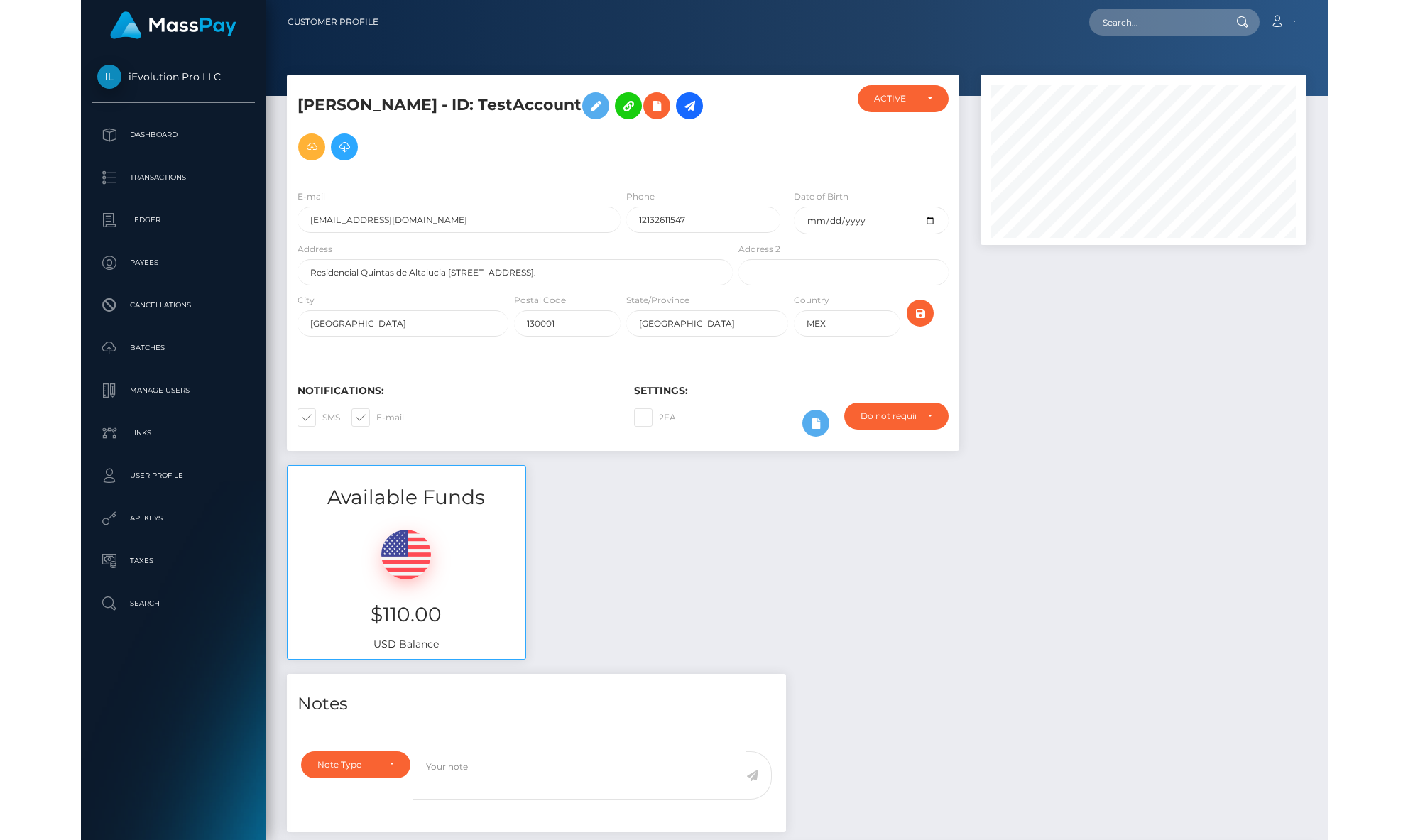
scroll to position [171, 325]
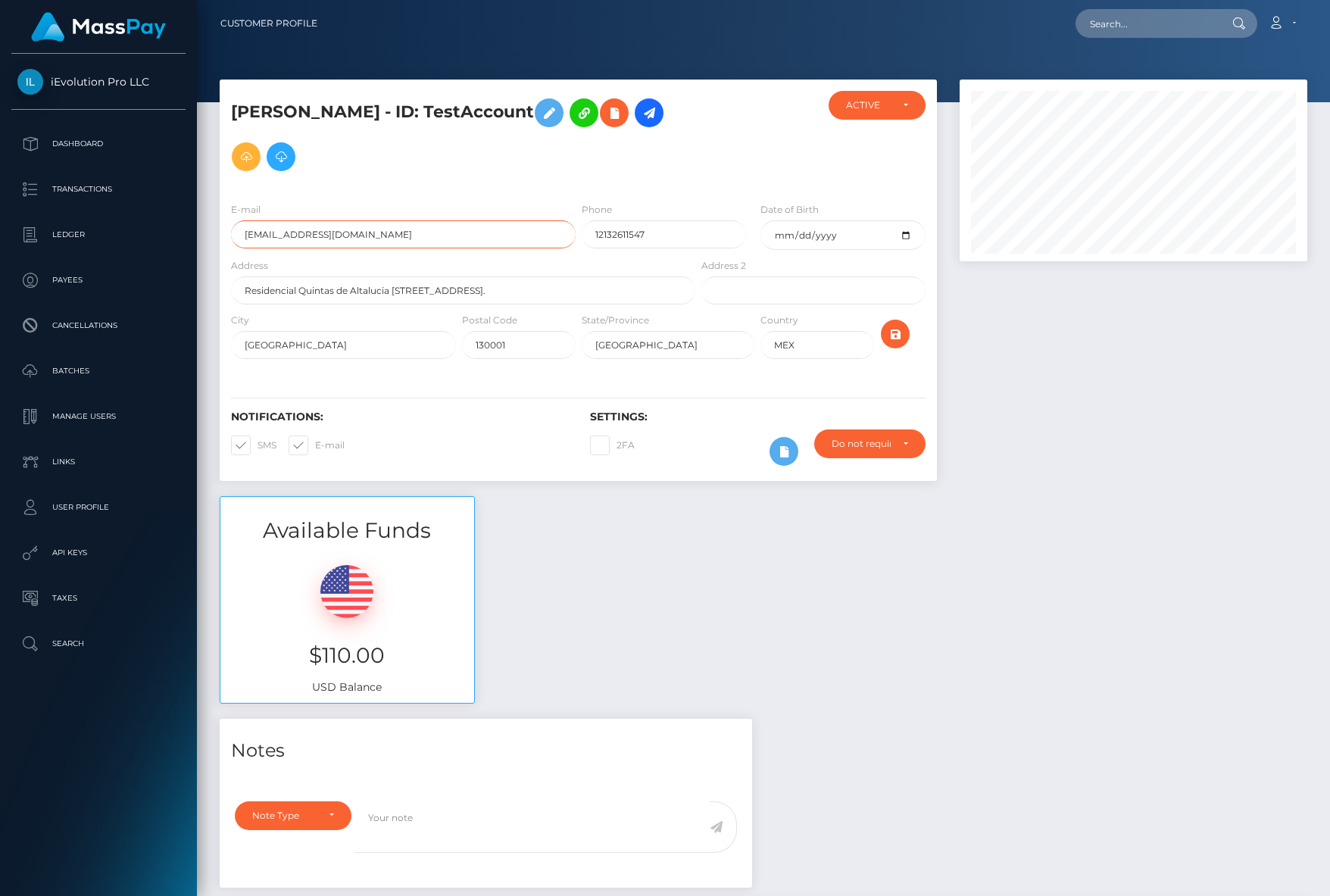
click at [396, 228] on input "[EMAIL_ADDRESS][DOMAIN_NAME]" at bounding box center [403, 234] width 345 height 28
click at [396, 228] on input "arellano6og+2@gmail.com" at bounding box center [403, 234] width 345 height 28
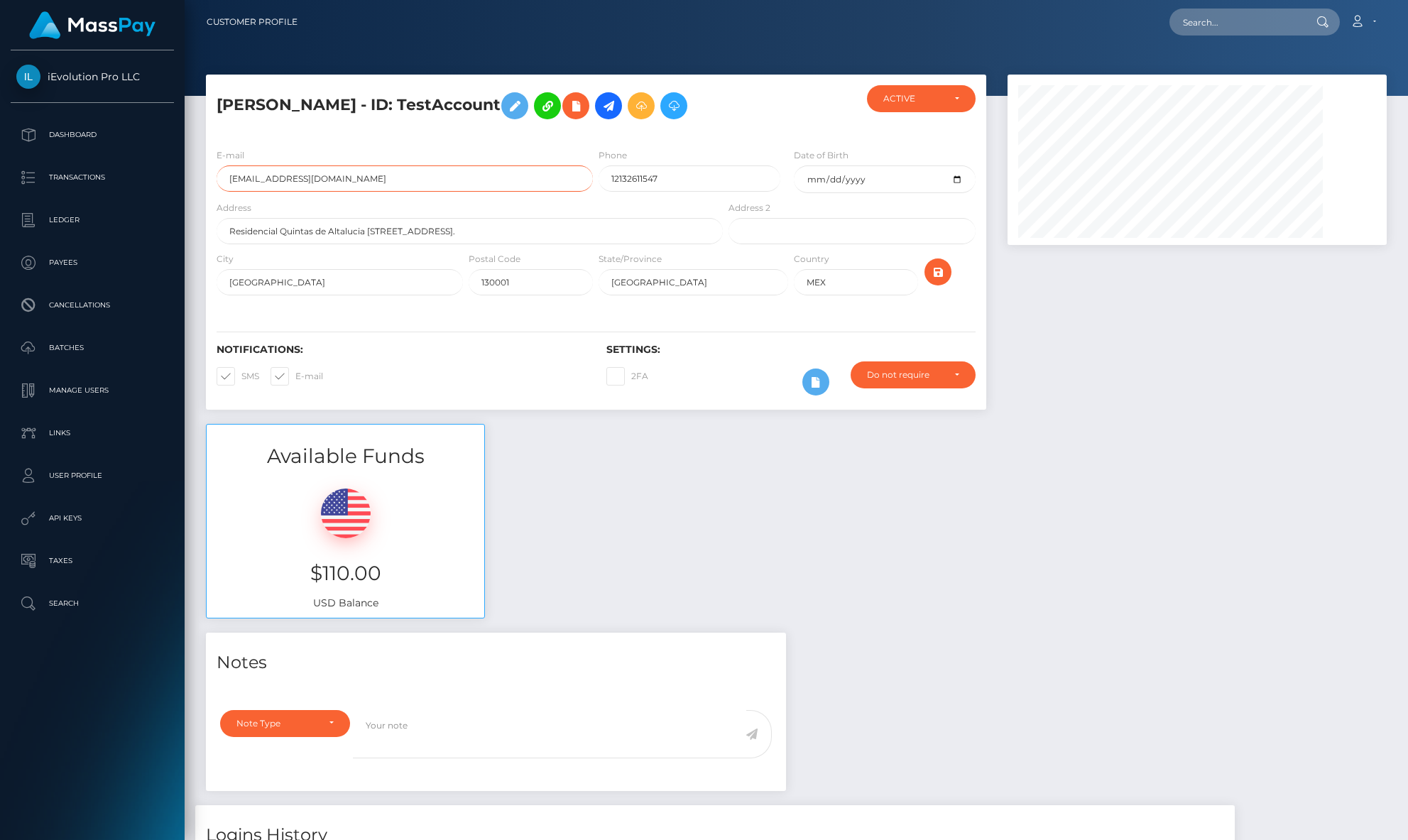
scroll to position [171, 380]
click at [103, 259] on p "Payees" at bounding box center [92, 262] width 152 height 21
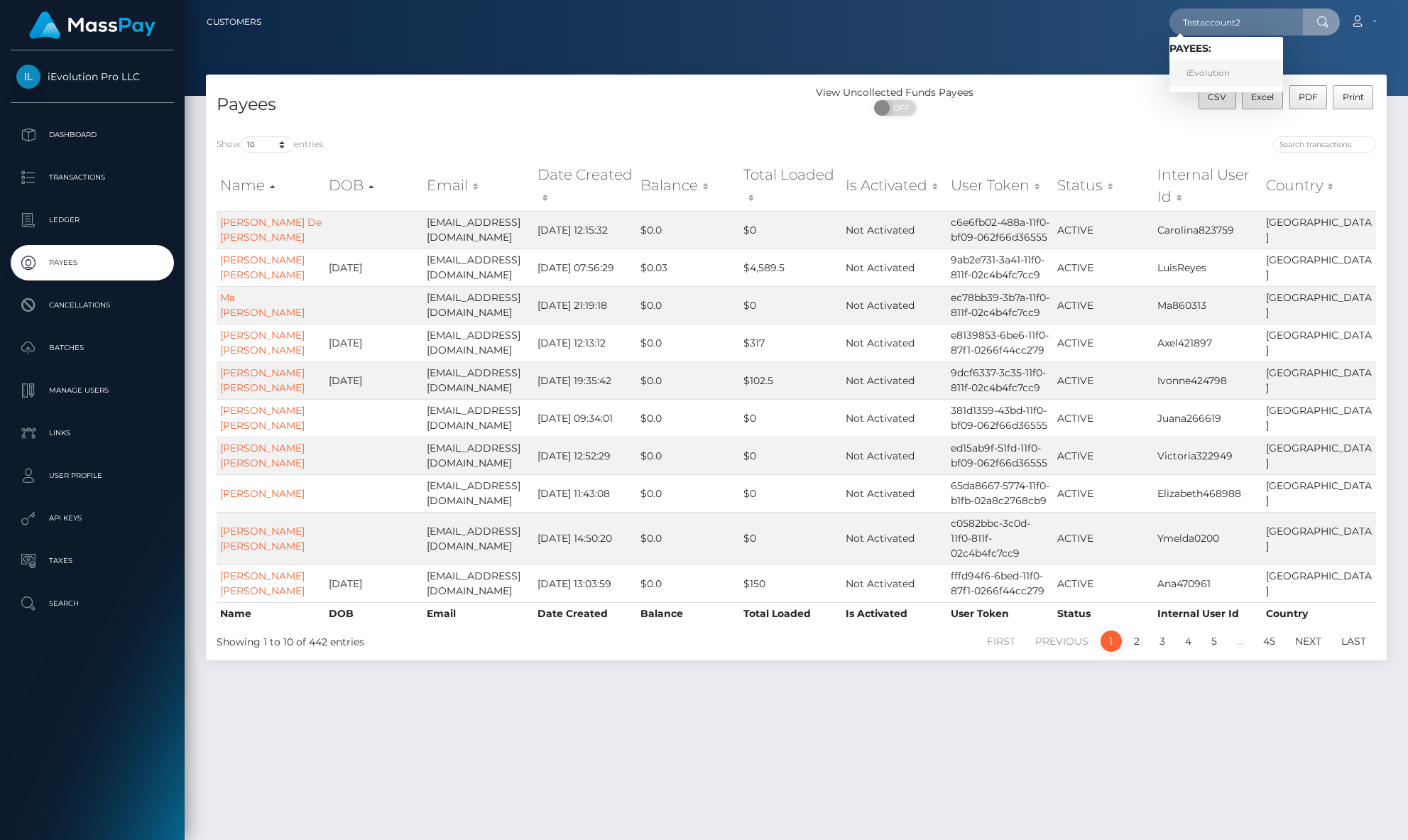
type input "Testaccount2"
click at [1232, 64] on link "iEvolution" at bounding box center [1226, 73] width 114 height 26
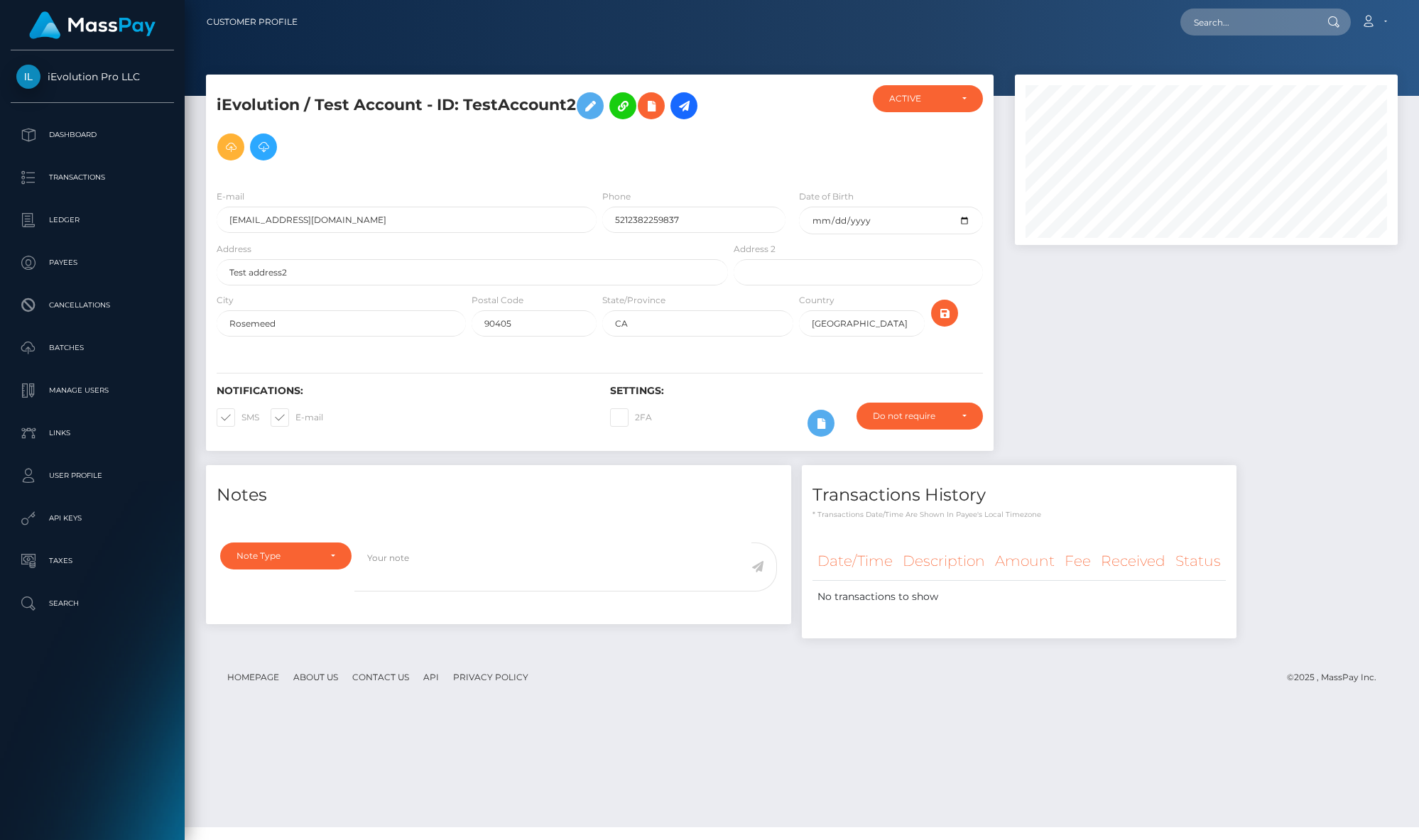
scroll to position [171, 383]
click at [288, 224] on input "arellano6og+2+2@gmail.com" at bounding box center [406, 220] width 380 height 26
click at [587, 108] on icon at bounding box center [590, 106] width 17 height 18
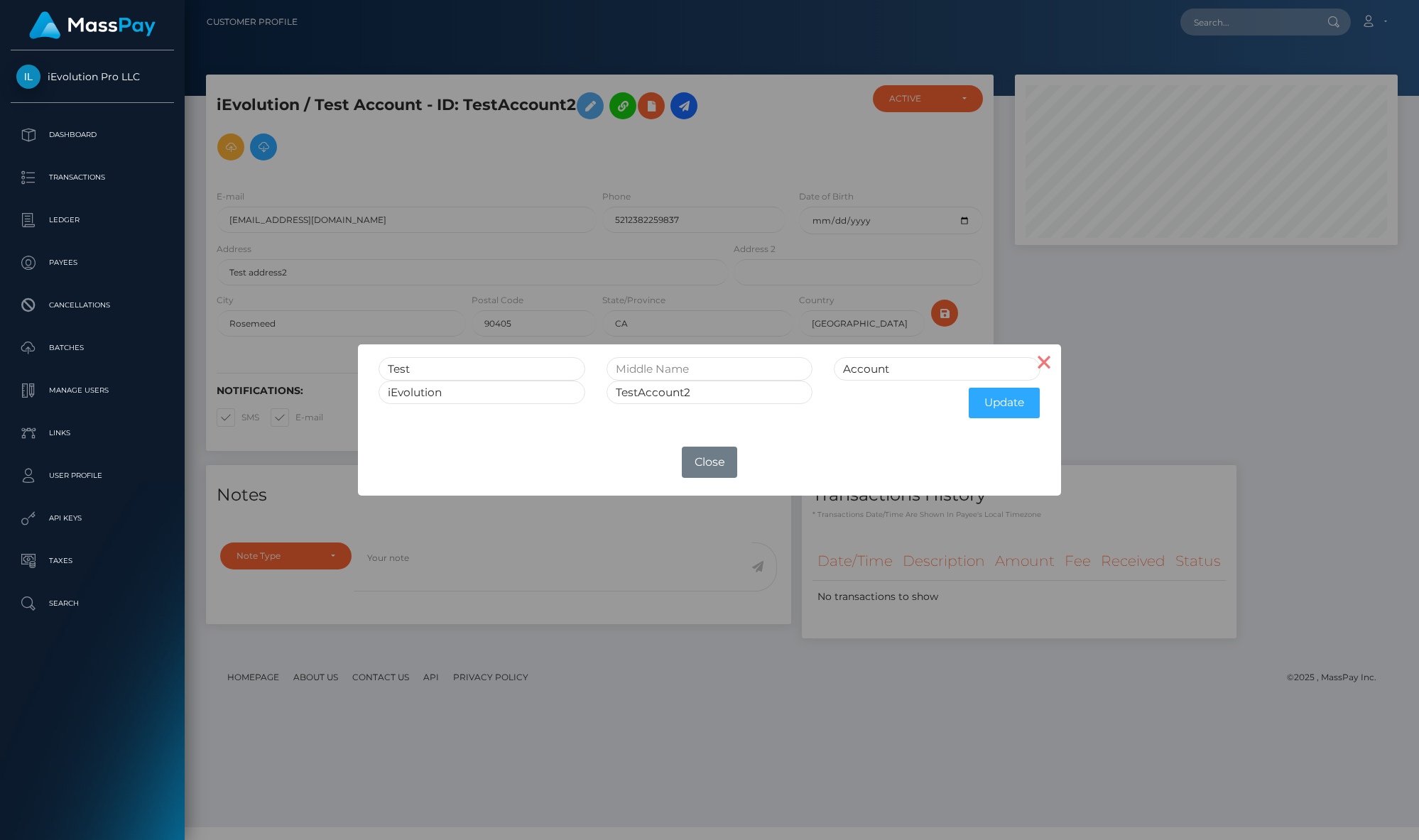
click at [1051, 362] on button "×" at bounding box center [1045, 361] width 35 height 35
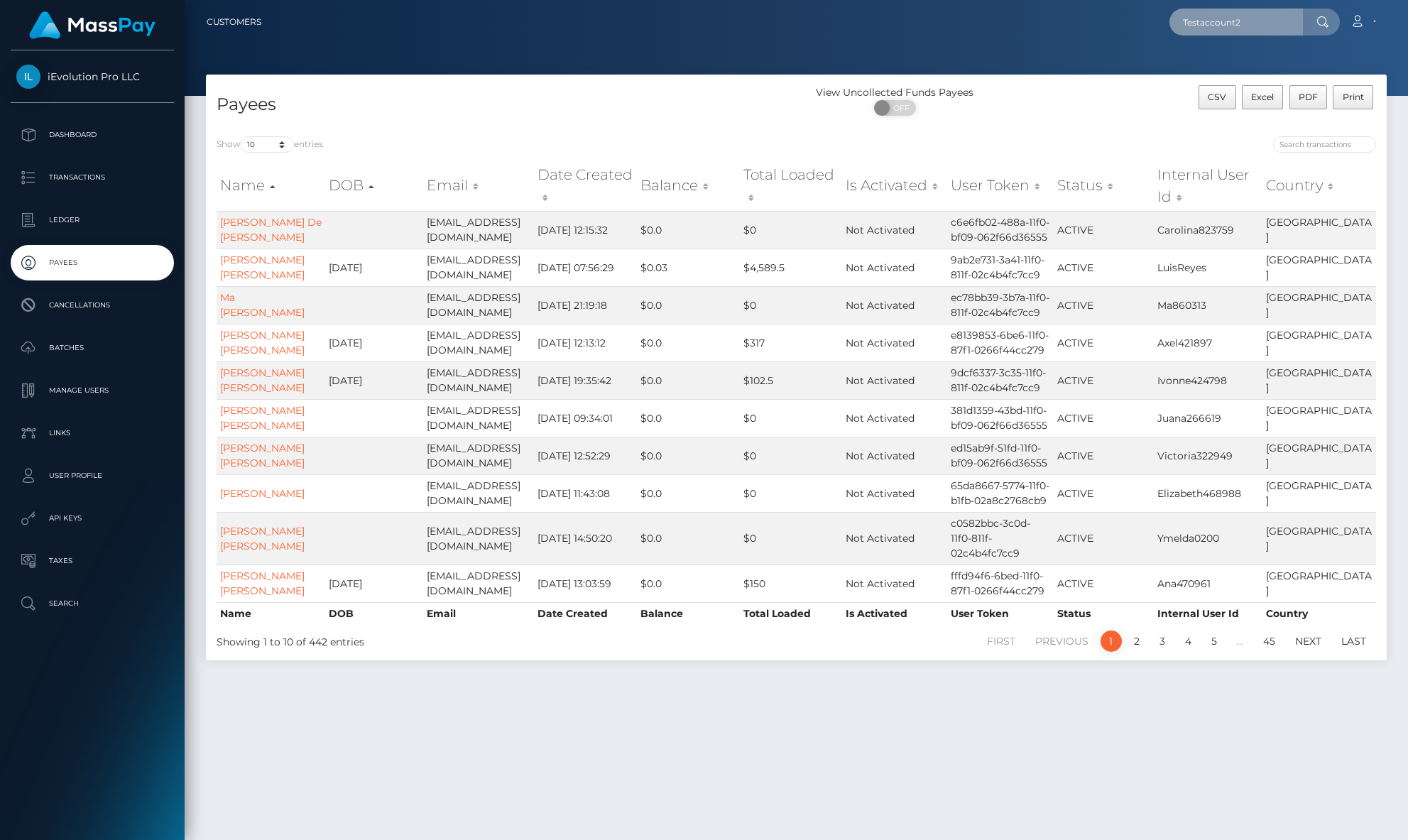
click at [1224, 25] on input "Testaccount2" at bounding box center [1236, 22] width 134 height 27
click at [1255, 25] on input "Testaccount2" at bounding box center [1236, 22] width 134 height 27
type input "Testaccount"
click at [1235, 66] on link "[PERSON_NAME]" at bounding box center [1226, 73] width 114 height 26
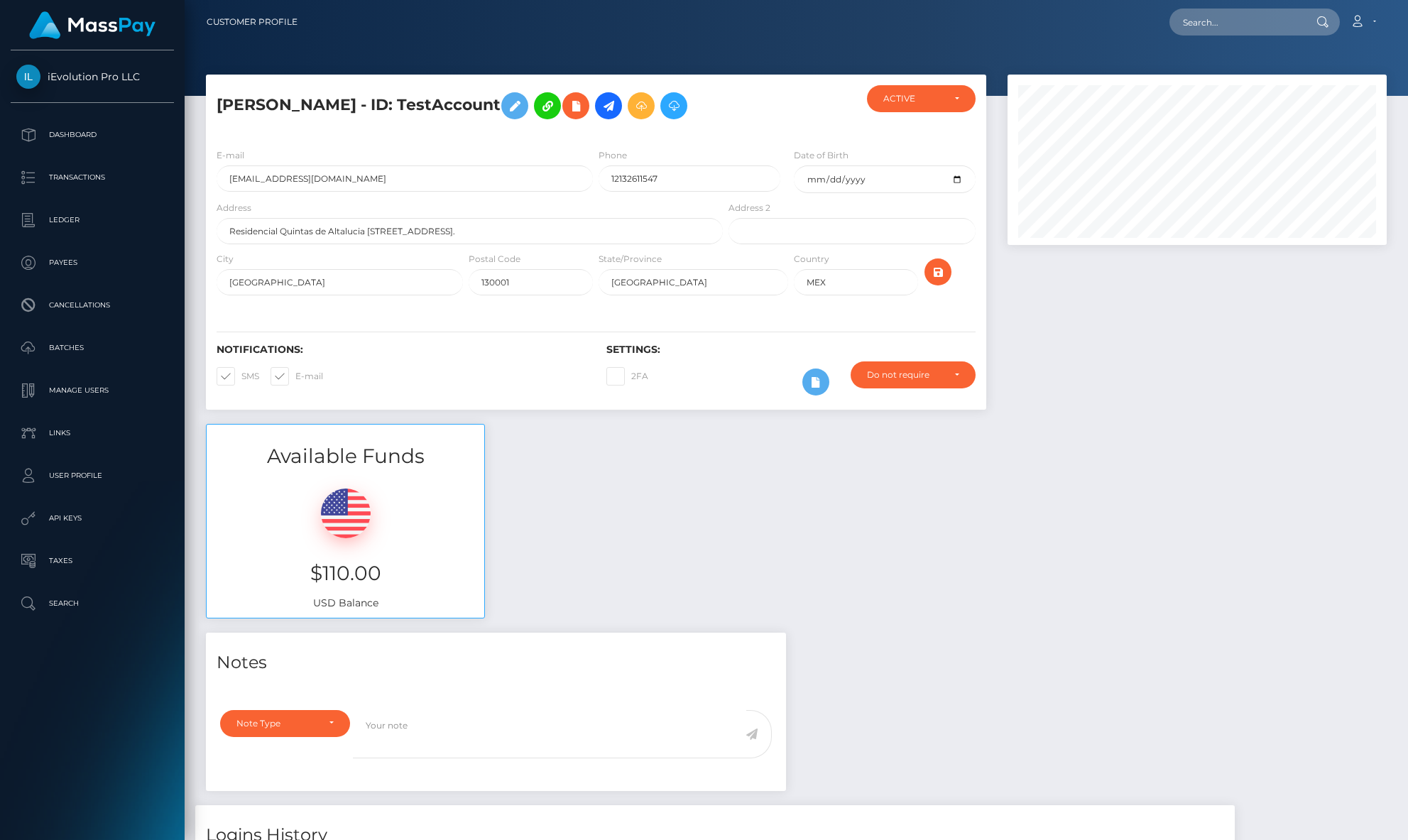
scroll to position [171, 380]
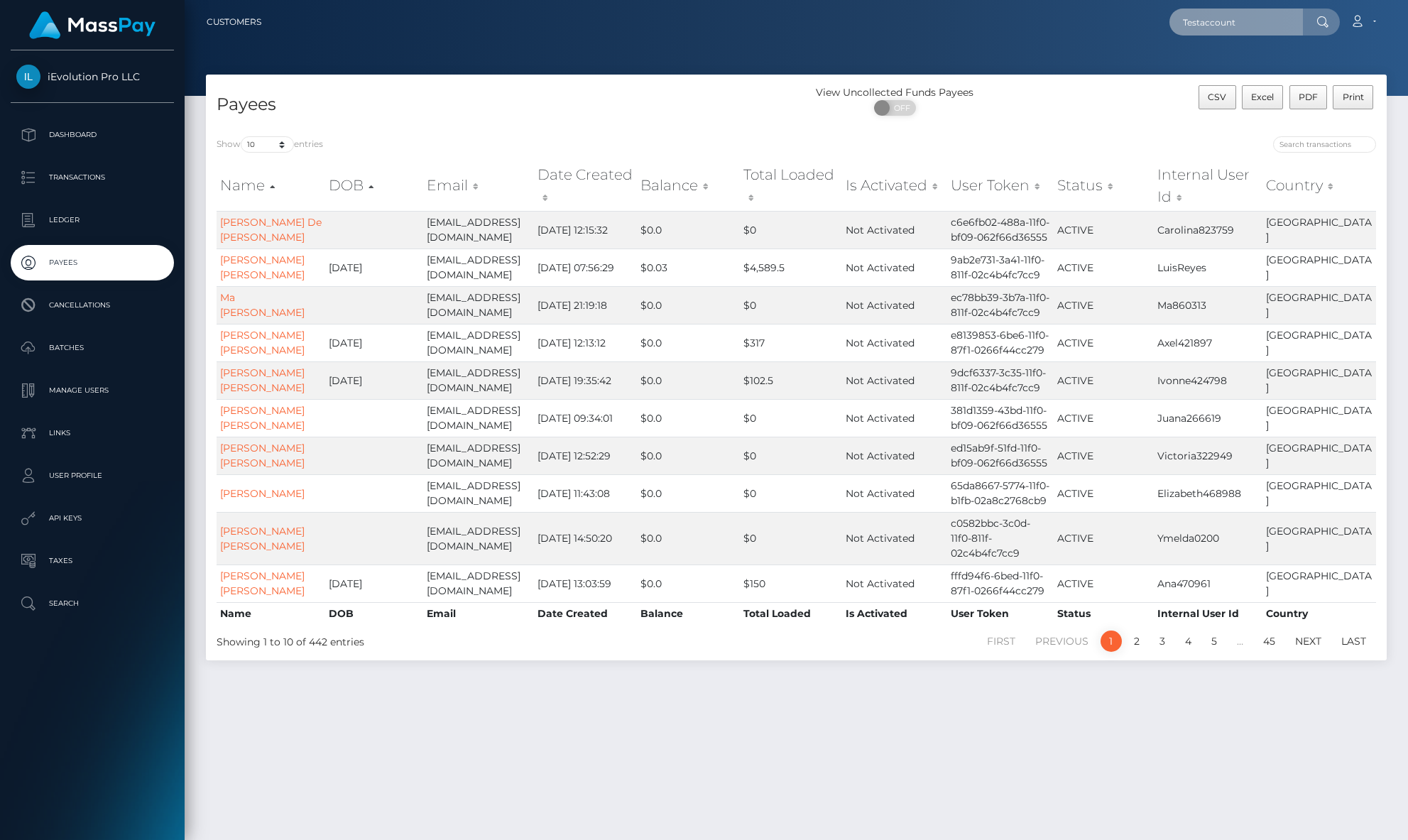
click at [1281, 25] on input "Testaccount" at bounding box center [1236, 22] width 134 height 27
type input "Testaccount2"
click at [1226, 60] on link "iEvolution" at bounding box center [1226, 73] width 114 height 26
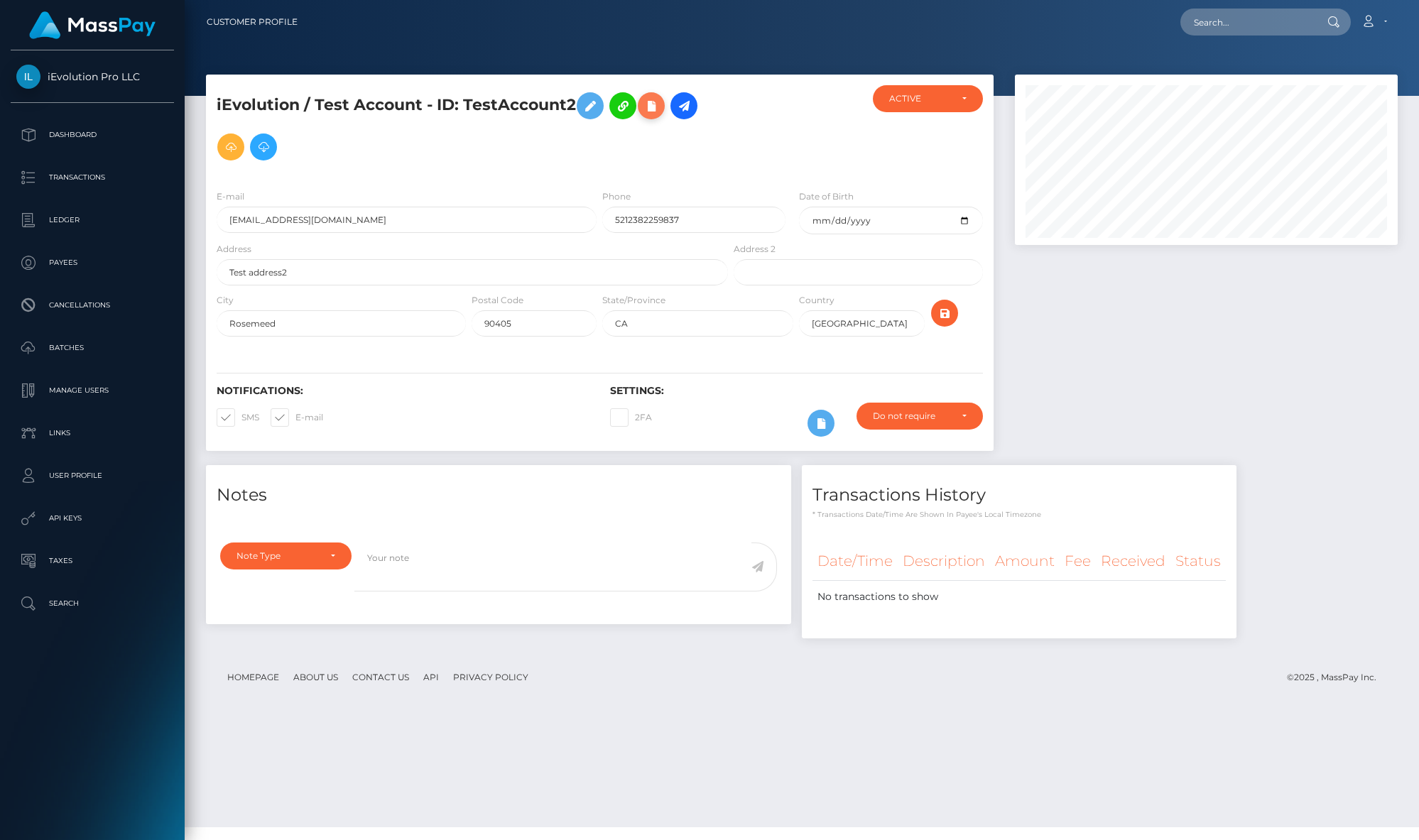
scroll to position [171, 383]
click at [597, 107] on icon at bounding box center [590, 106] width 17 height 18
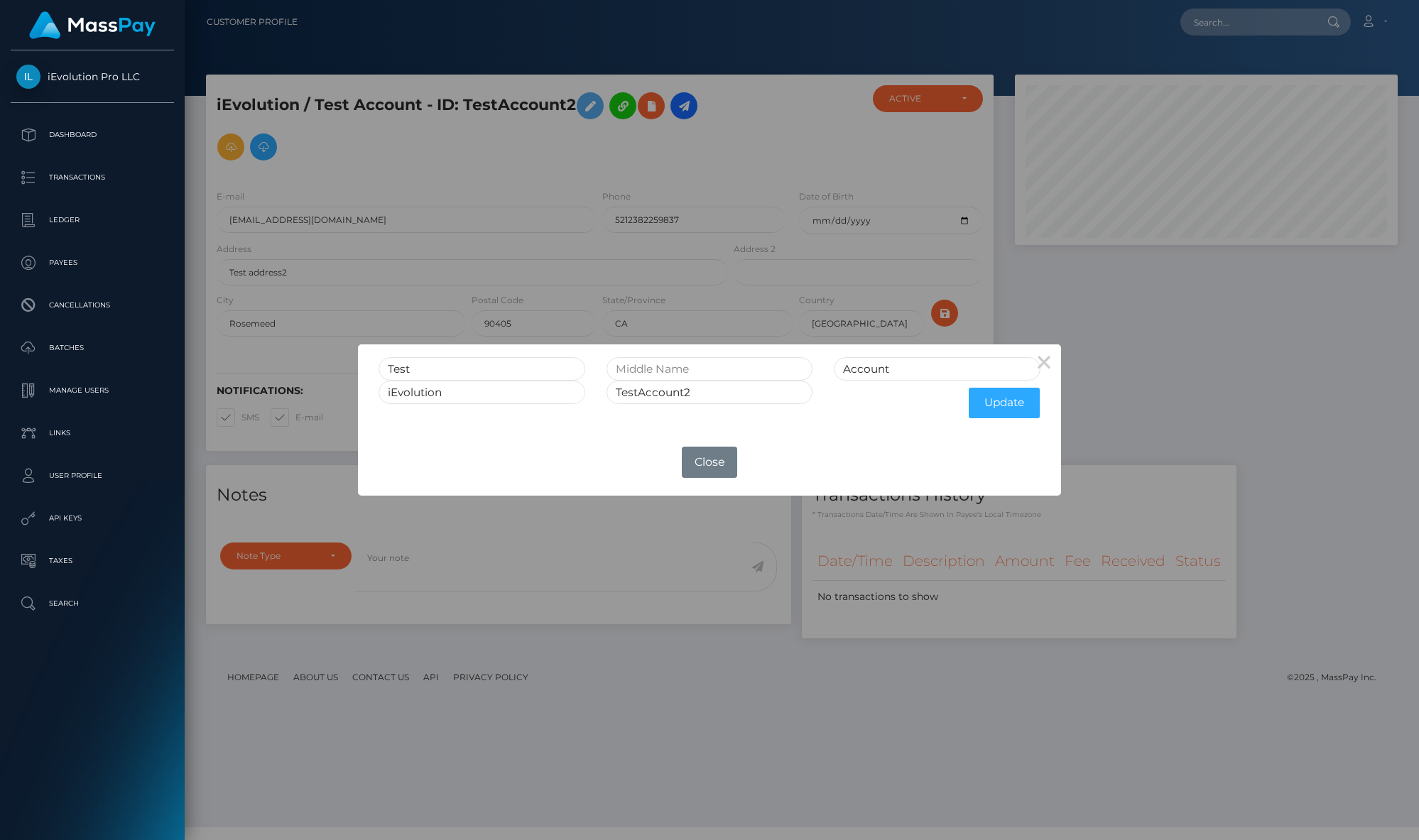
click at [1037, 353] on button "×" at bounding box center [1045, 361] width 35 height 35
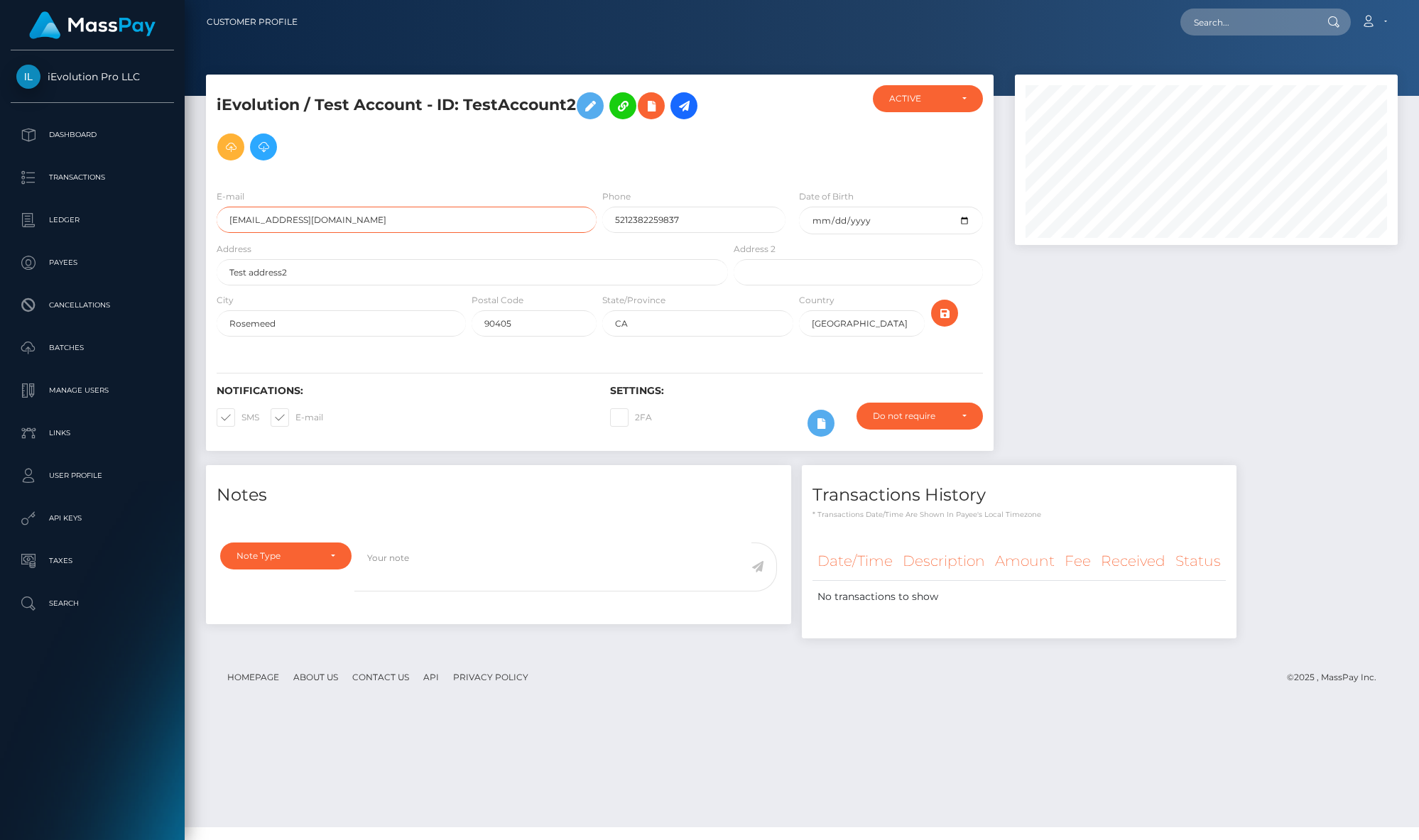
click at [293, 222] on input "arellano6og+2+2@gmail.com" at bounding box center [406, 220] width 380 height 26
click at [1265, 12] on input "text" at bounding box center [1246, 22] width 134 height 27
paste input "TestAccount_TEST"
type input "TestAccount_TEST"
click at [1249, 64] on link "[PERSON_NAME]" at bounding box center [1236, 73] width 114 height 26
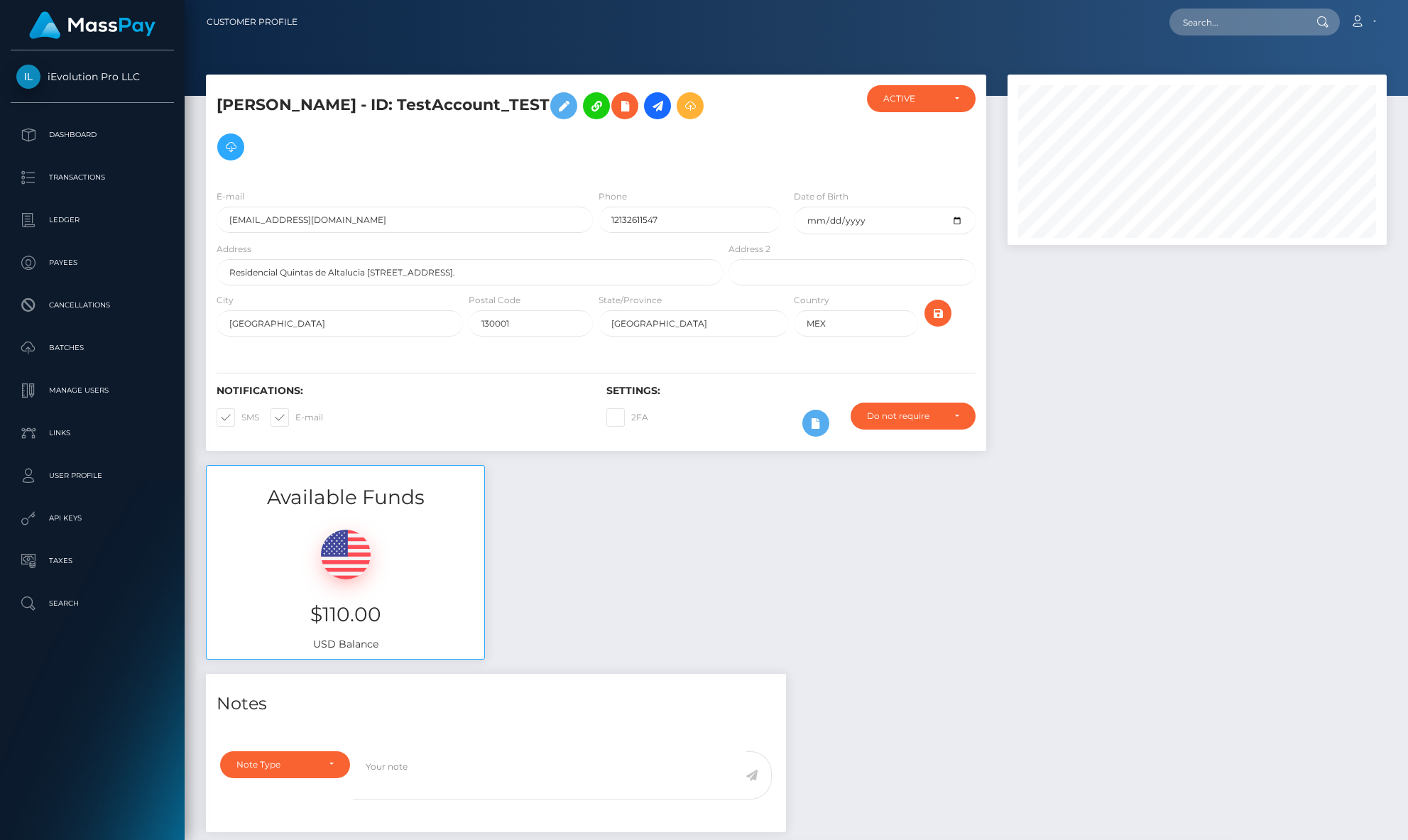
scroll to position [171, 380]
click at [438, 103] on h5 "[PERSON_NAME] - ID: TestAccount_TEST" at bounding box center [465, 126] width 499 height 83
click at [402, 226] on input "[EMAIL_ADDRESS][DOMAIN_NAME]" at bounding box center [404, 220] width 376 height 26
click at [402, 225] on input "[EMAIL_ADDRESS][DOMAIN_NAME]" at bounding box center [404, 220] width 376 height 26
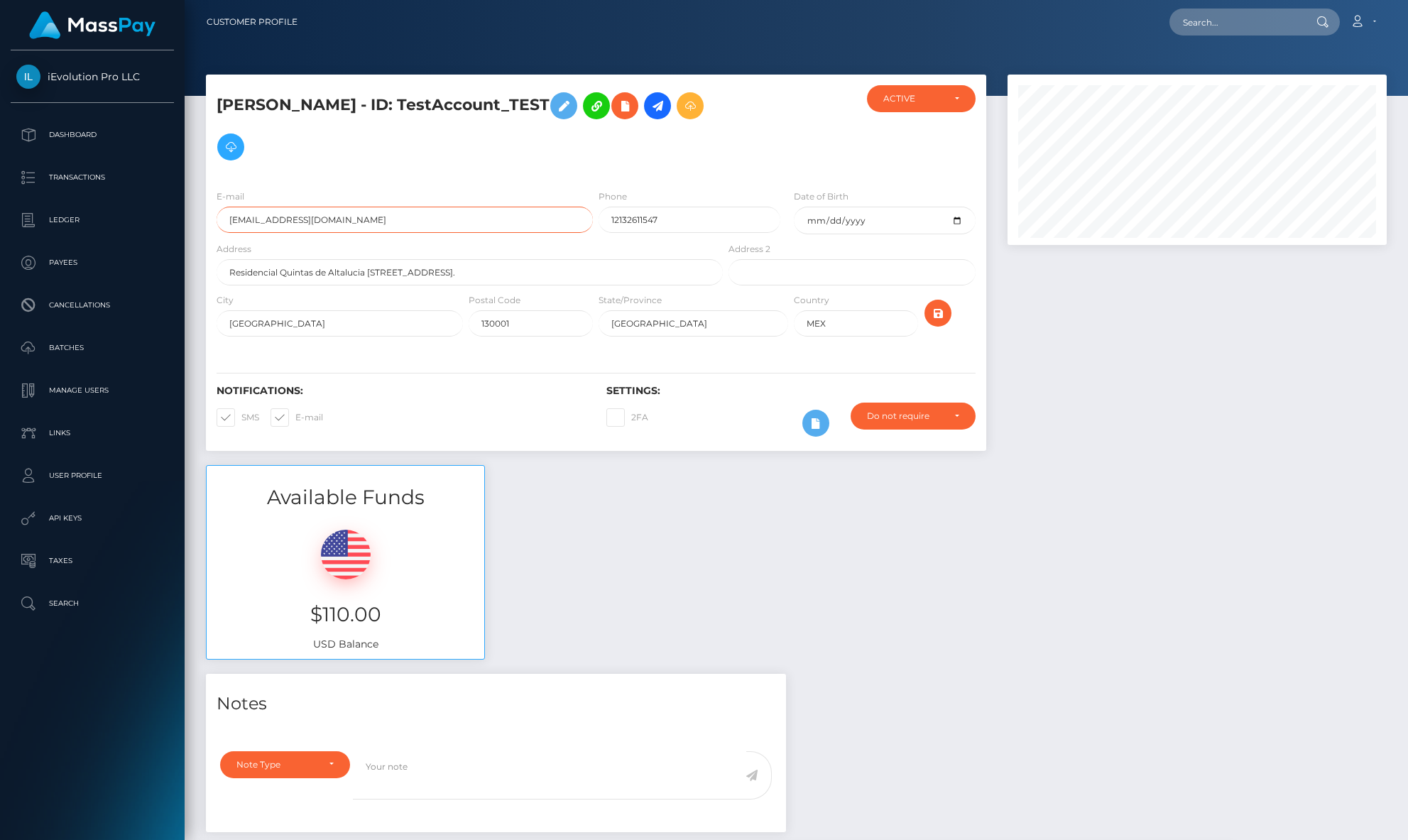
click at [402, 225] on input "[EMAIL_ADDRESS][DOMAIN_NAME]" at bounding box center [404, 220] width 376 height 26
click at [321, 314] on input "[GEOGRAPHIC_DATA]" at bounding box center [339, 323] width 246 height 26
click at [1229, 12] on input "text" at bounding box center [1236, 22] width 134 height 27
paste input "Efrain2943737"
type input "Efrain2943737"
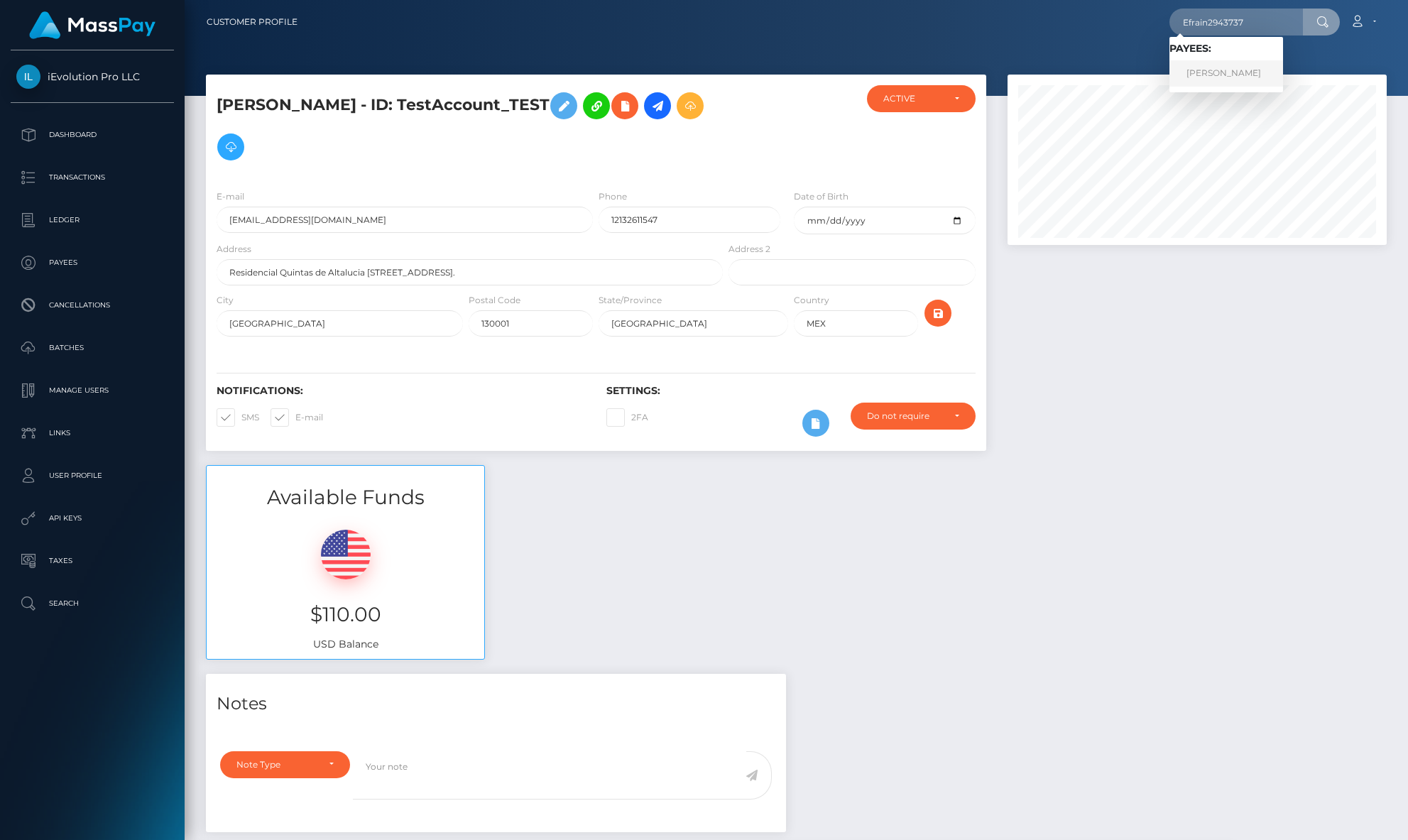
click at [1230, 64] on link "[PERSON_NAME]" at bounding box center [1226, 73] width 114 height 26
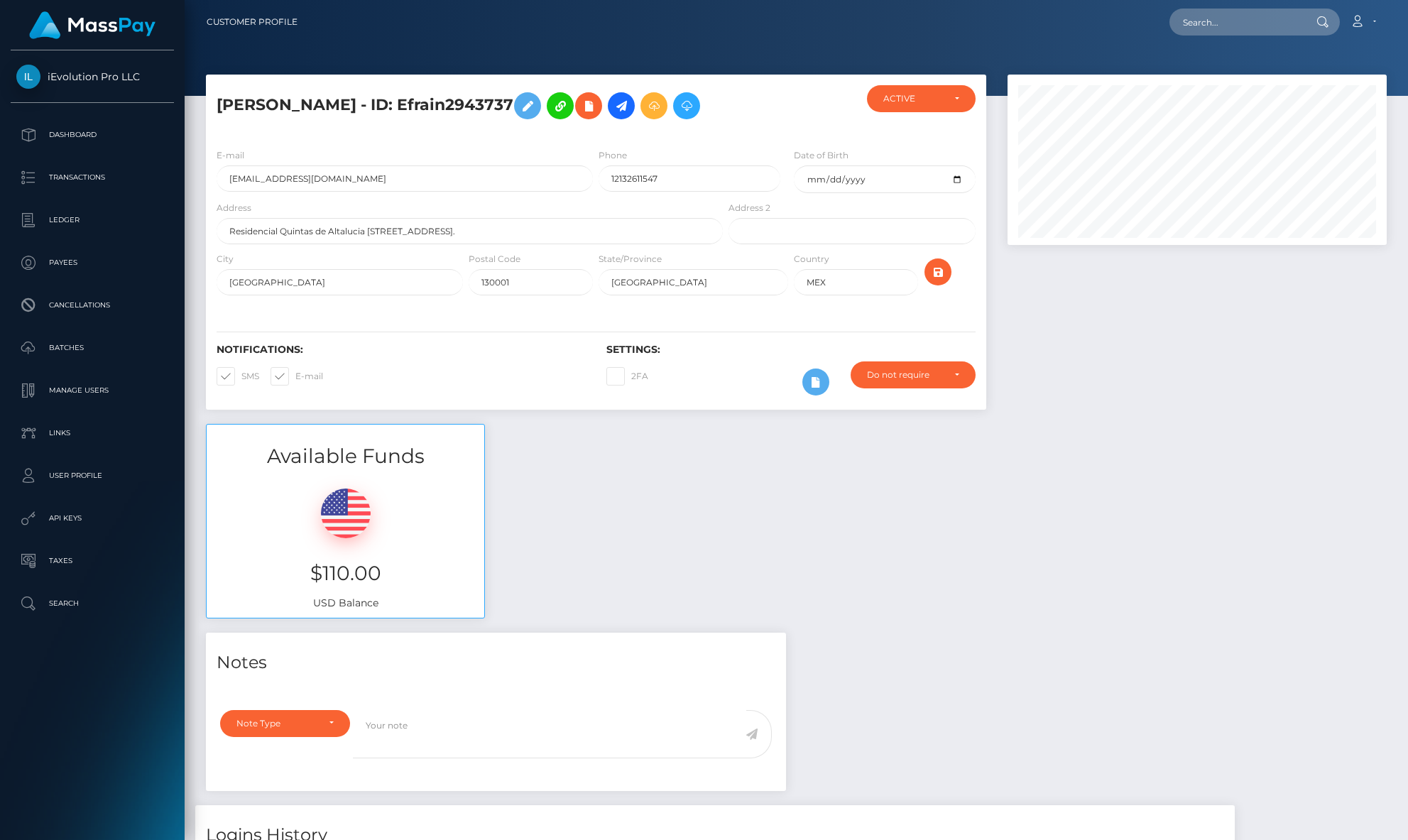
scroll to position [171, 380]
click at [269, 174] on input "[EMAIL_ADDRESS][DOMAIN_NAME]" at bounding box center [404, 178] width 376 height 26
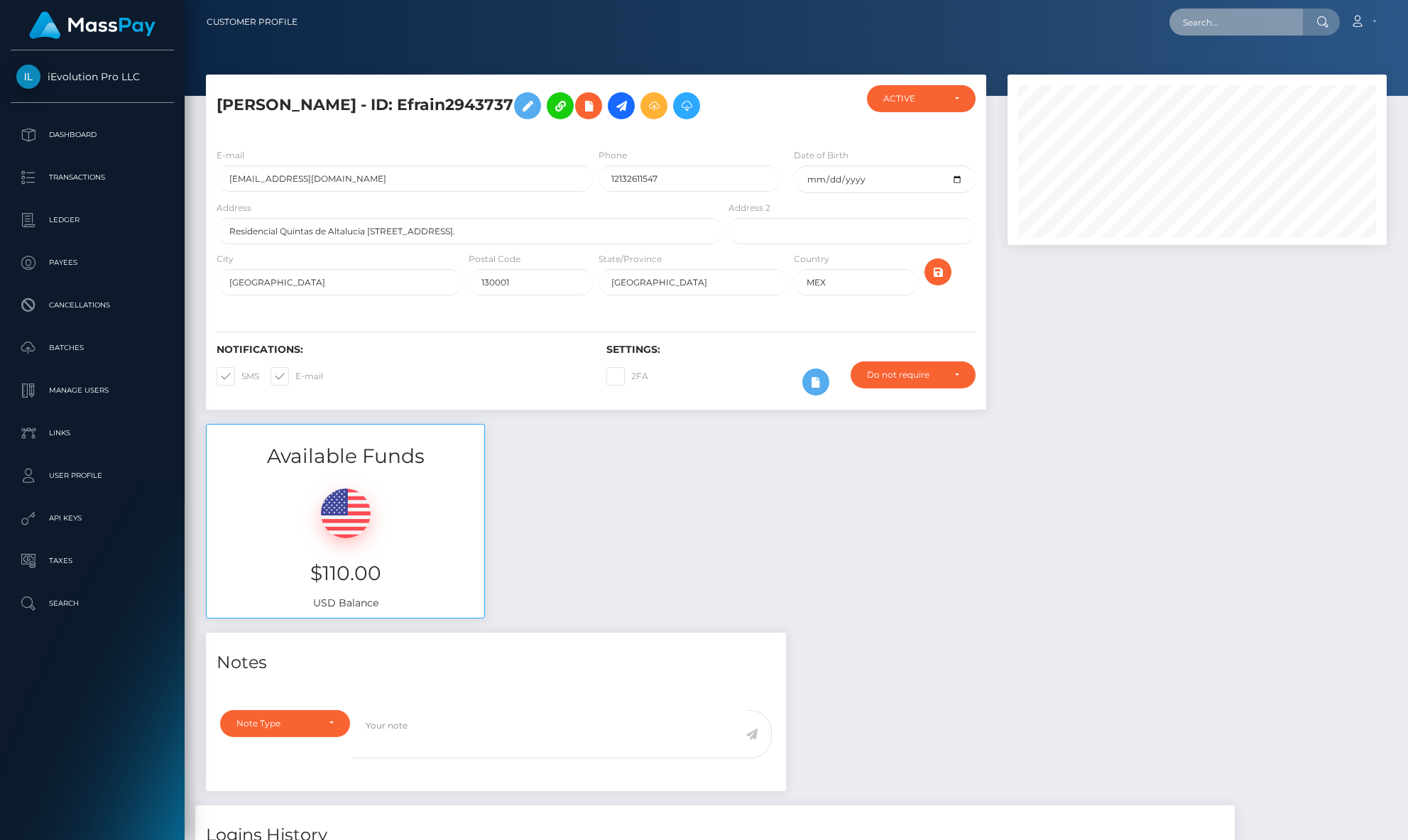
click at [1238, 19] on input "text" at bounding box center [1236, 22] width 134 height 27
type input "[EMAIL_ADDRESS][DOMAIN_NAME]"
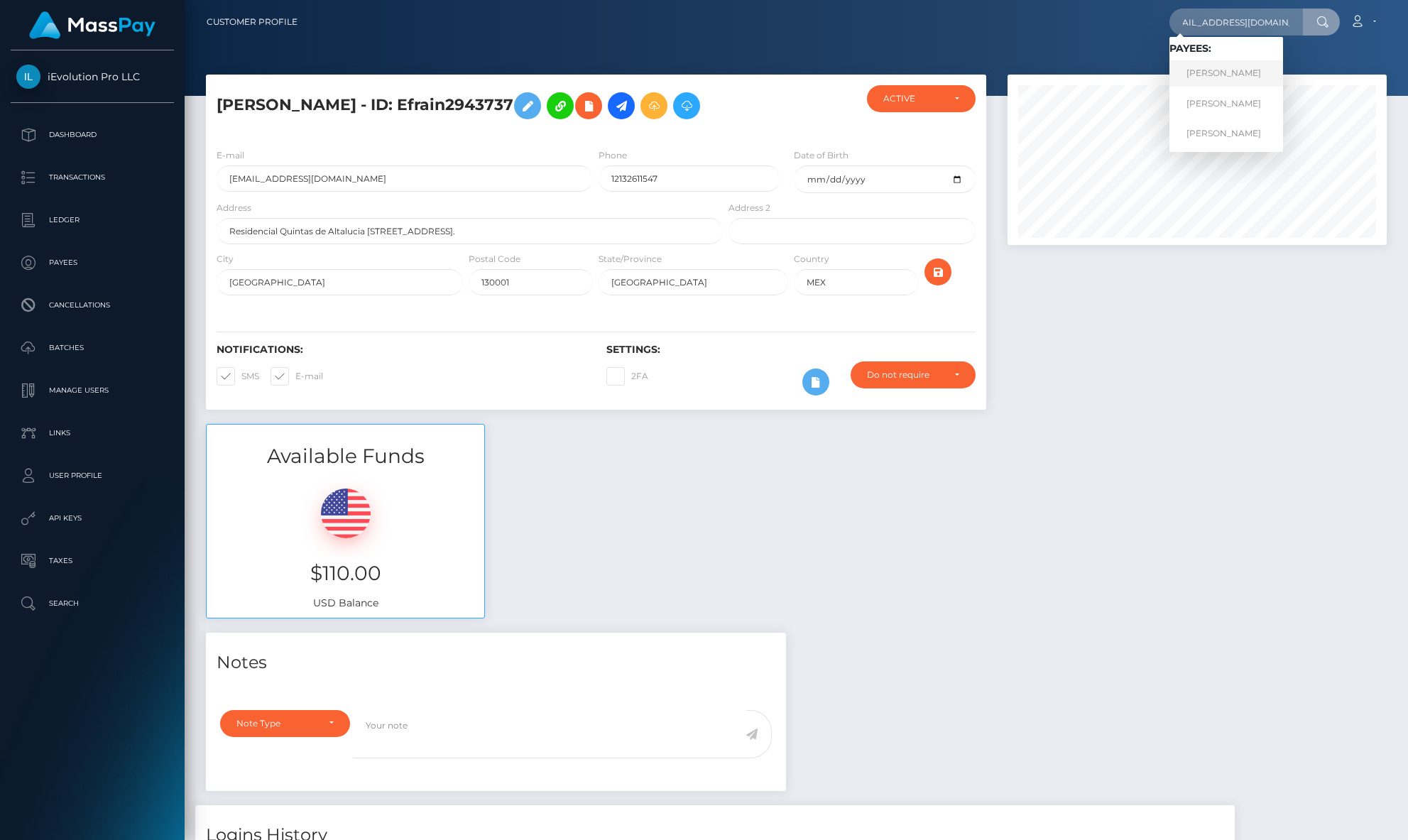
scroll to position [0, 0]
click at [394, 103] on h5 "Efrain Arellano - ID: Efrain2943737" at bounding box center [465, 105] width 499 height 41
copy h5 "Efrain2943737"
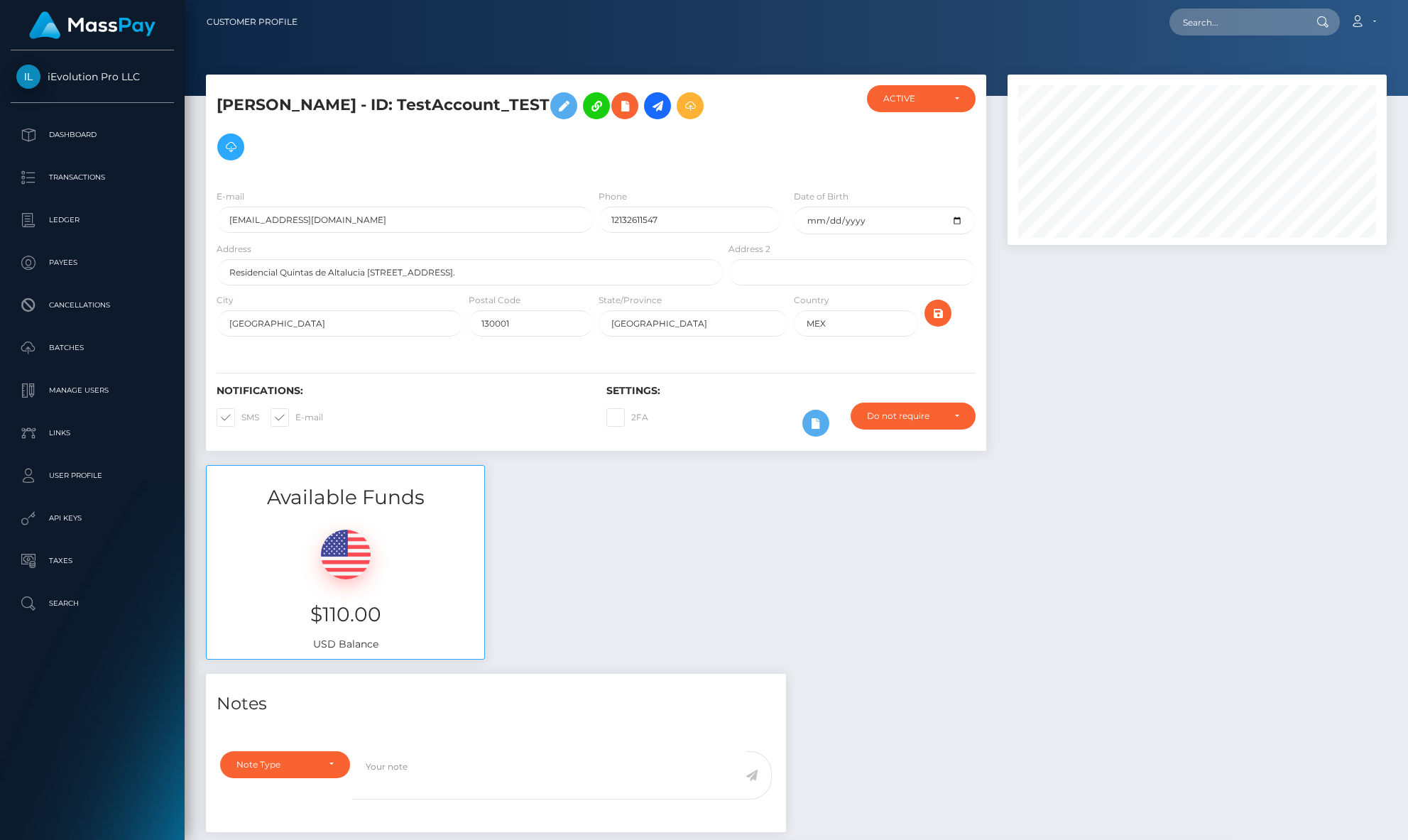
scroll to position [171, 380]
click at [1234, 31] on input "text" at bounding box center [1236, 22] width 134 height 27
type input "TestAccount2"
click at [1228, 70] on link "iEvolution" at bounding box center [1226, 73] width 114 height 26
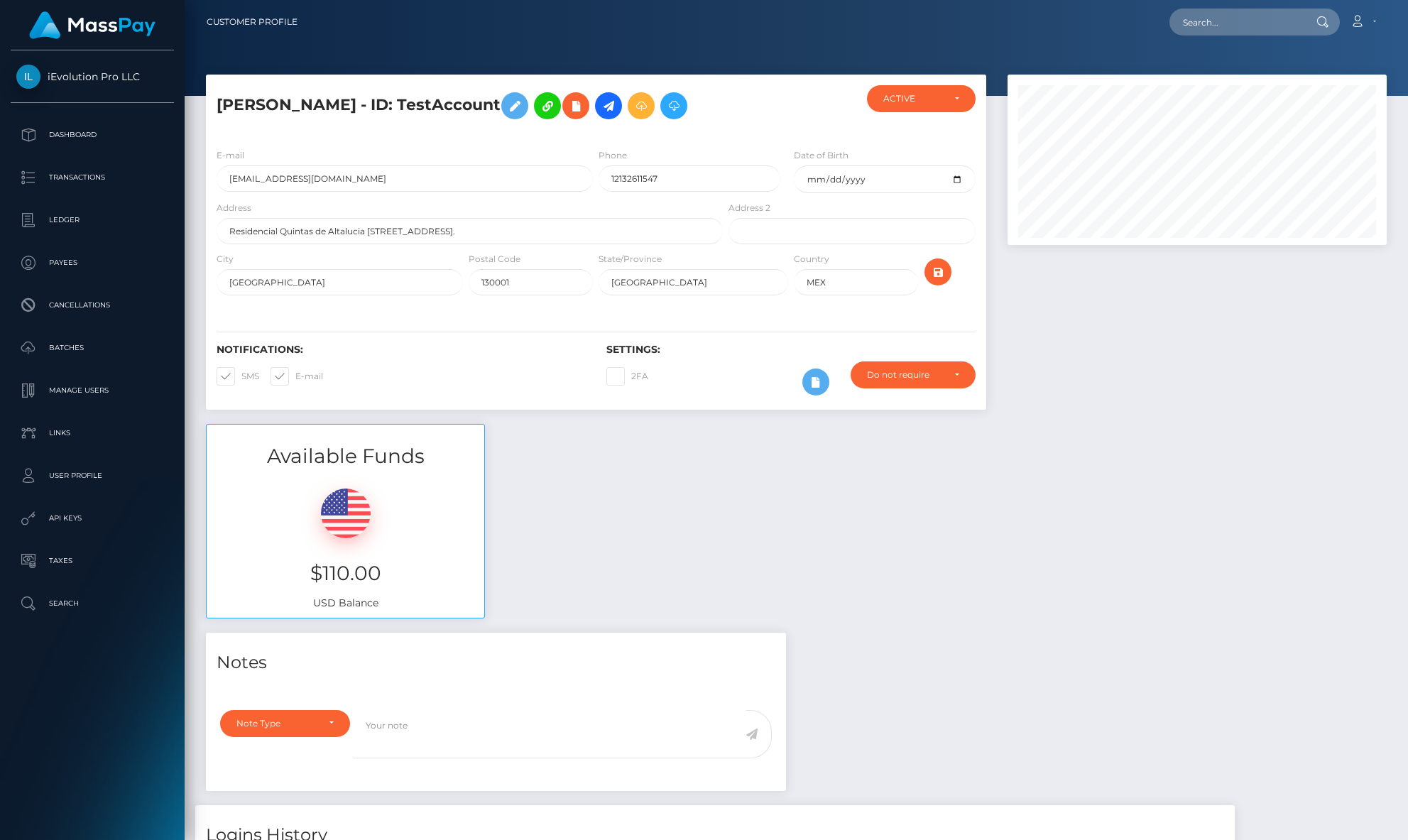
scroll to position [171, 380]
click at [440, 89] on h5 "[PERSON_NAME] - ID: Efrain2943737" at bounding box center [465, 105] width 499 height 41
click at [439, 90] on h5 "[PERSON_NAME] - ID: Efrain2943737" at bounding box center [465, 105] width 499 height 41
click at [428, 104] on h5 "[PERSON_NAME] - ID: Efrain2943737" at bounding box center [465, 105] width 499 height 41
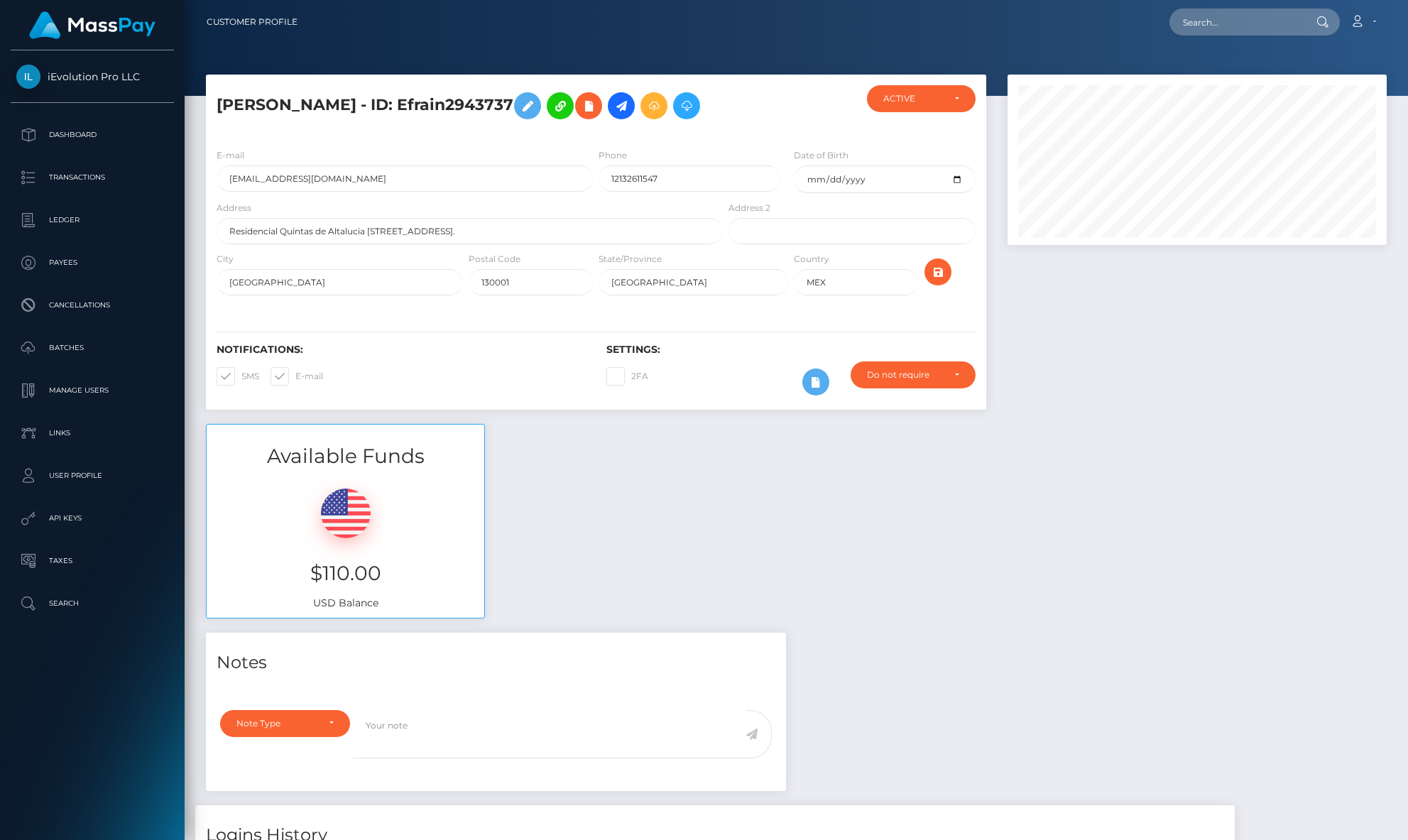
click at [428, 104] on h5 "[PERSON_NAME] - ID: Efrain2943737" at bounding box center [465, 105] width 499 height 41
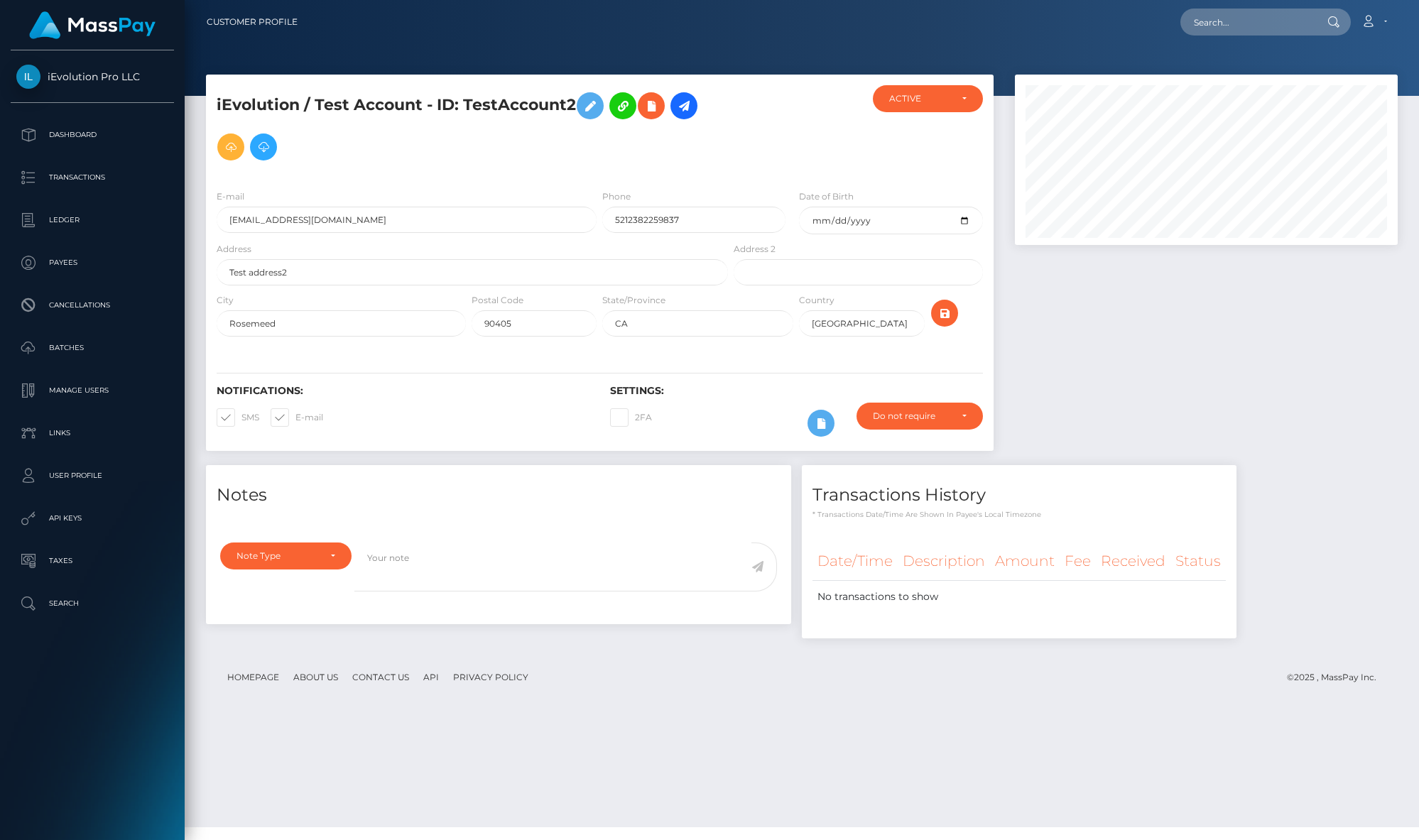
scroll to position [171, 383]
click at [372, 219] on input "arellano6og+2+2@gmail.com" at bounding box center [406, 220] width 380 height 26
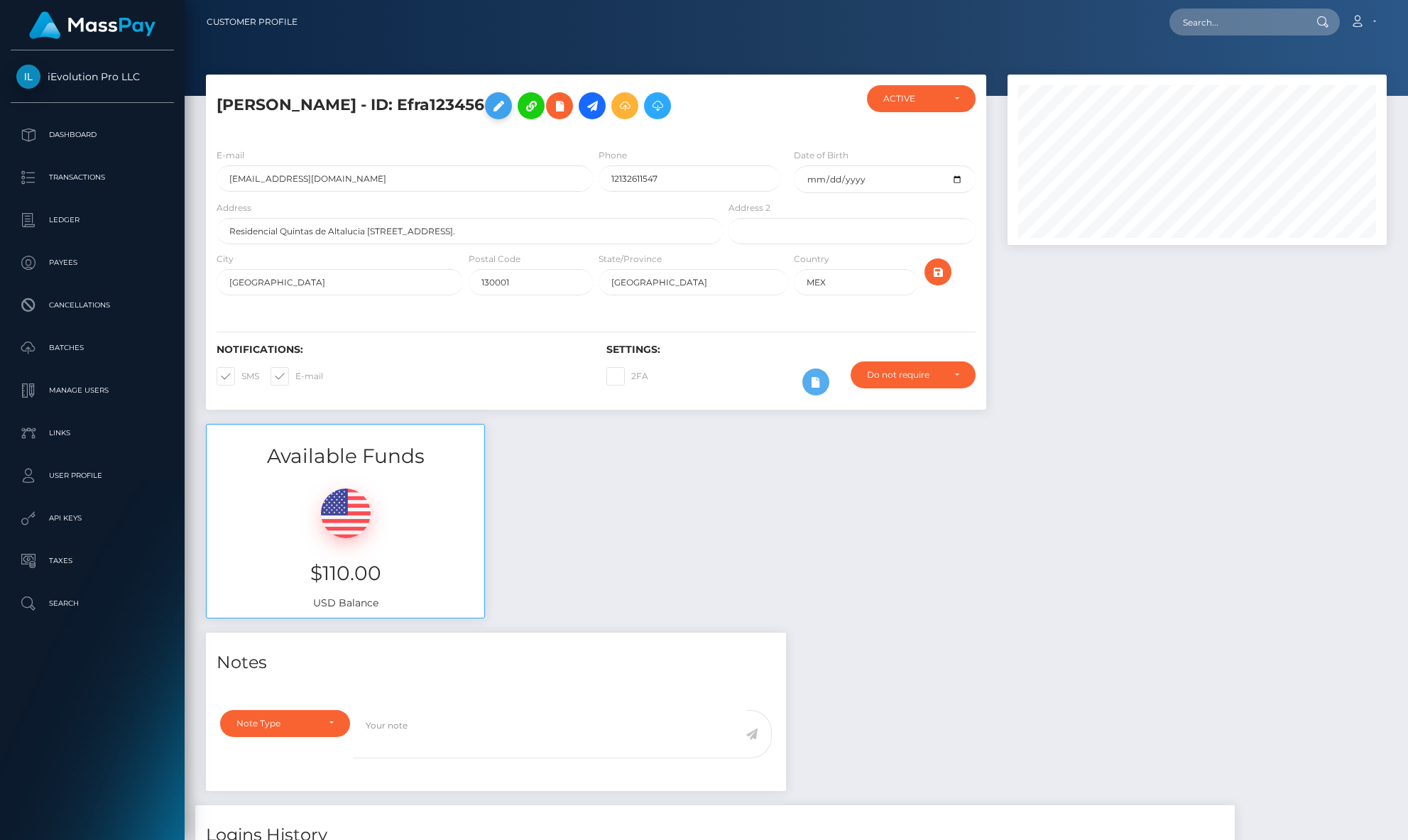
scroll to position [171, 380]
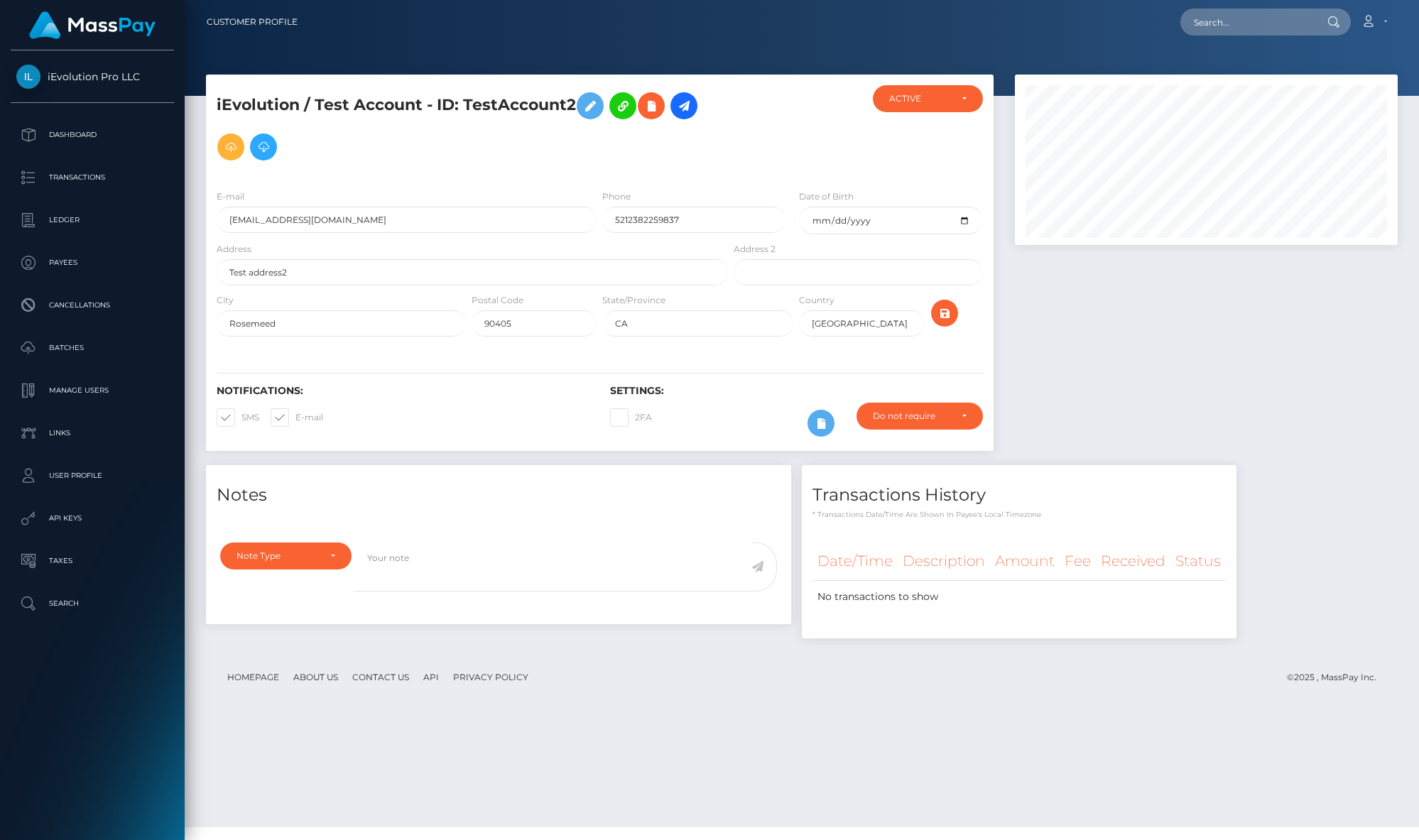
scroll to position [171, 383]
drag, startPoint x: 317, startPoint y: 272, endPoint x: 213, endPoint y: 268, distance: 104.1
click at [213, 268] on div "Address Test address2" at bounding box center [469, 267] width 525 height 51
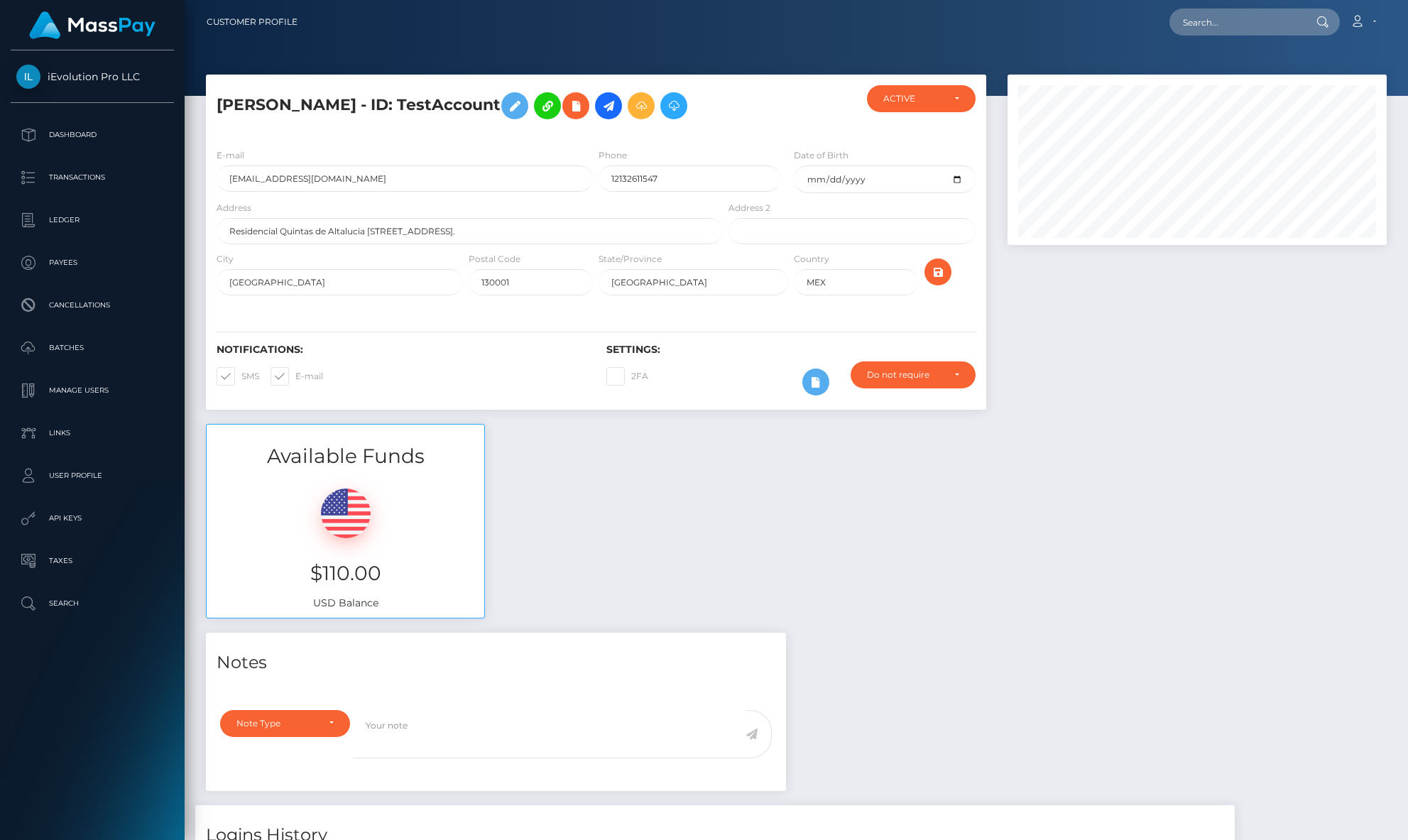
scroll to position [171, 380]
click at [392, 184] on input "arellano6og+2@gmail.com" at bounding box center [404, 178] width 376 height 26
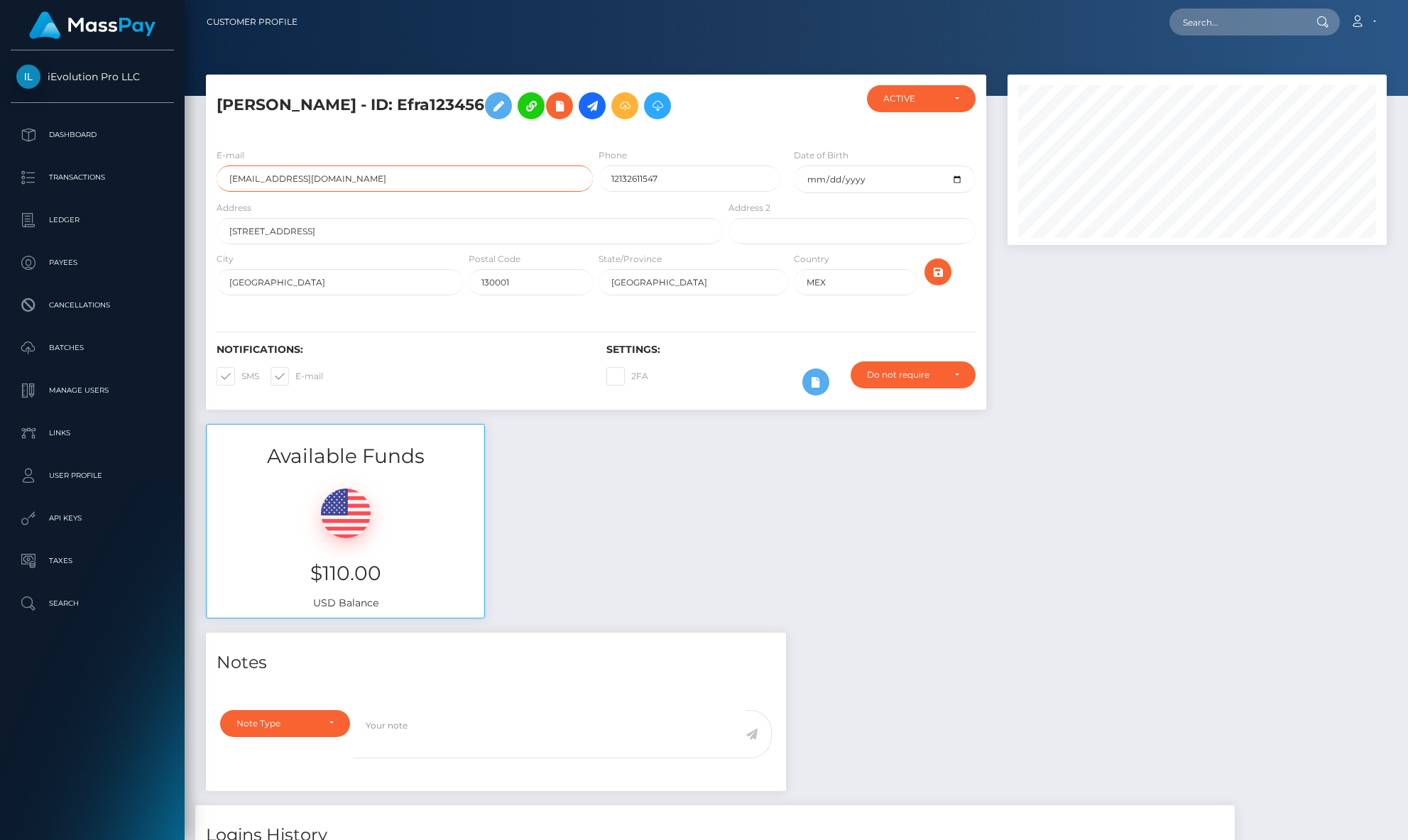
click at [392, 184] on input "arellano6og+2@gmail.com" at bounding box center [404, 178] width 376 height 26
click at [1062, 382] on div at bounding box center [1197, 249] width 401 height 350
click at [397, 111] on h5 "[PERSON_NAME] - ID: Efra123456" at bounding box center [465, 105] width 499 height 41
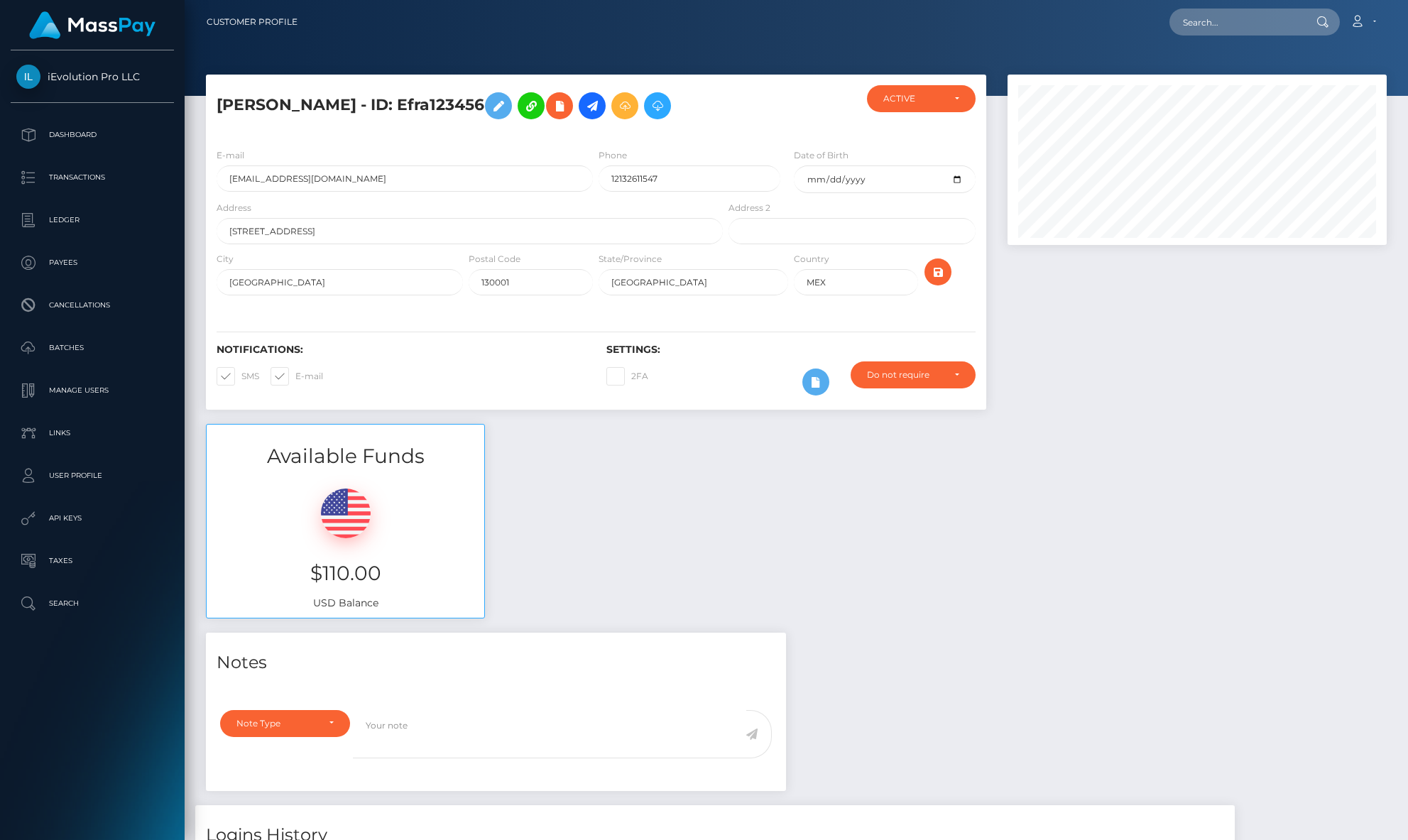
click at [397, 111] on h5 "[PERSON_NAME] - ID: Efra123456" at bounding box center [465, 105] width 499 height 41
